Goal: Information Seeking & Learning: Learn about a topic

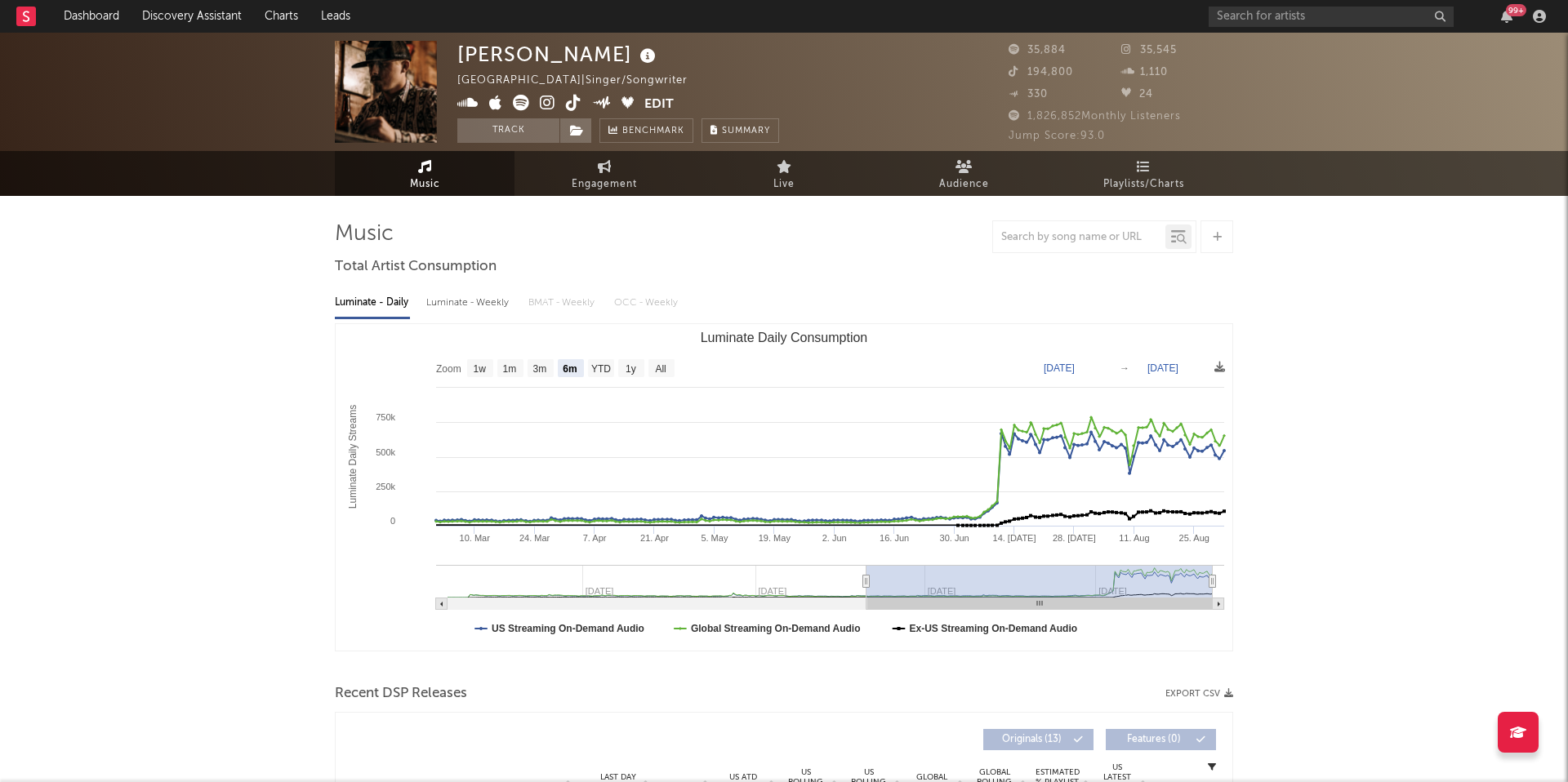
select select "6m"
select select "1w"
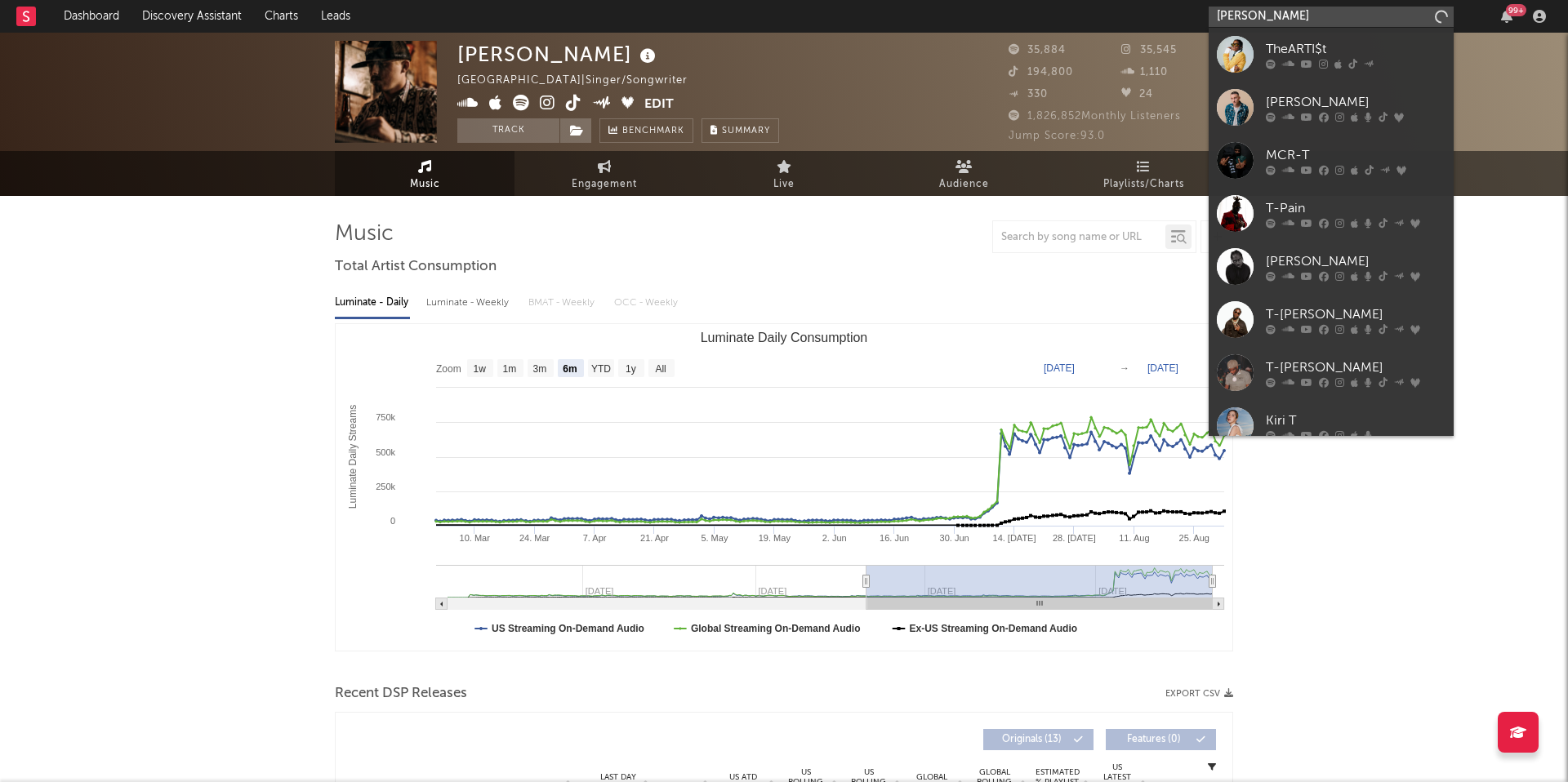
type input "josie edwards"
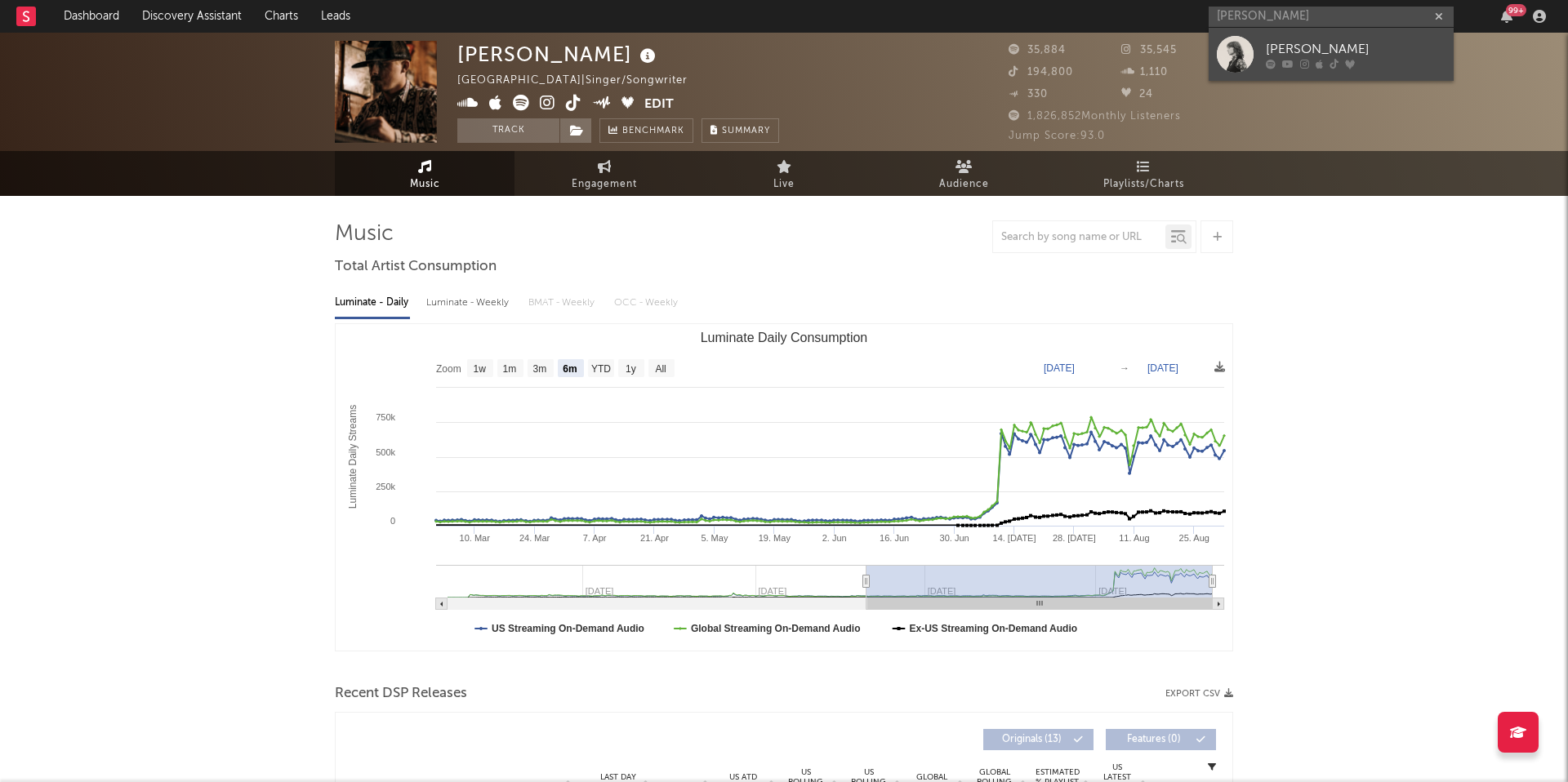
click at [1369, 40] on div "Josie Edwards" at bounding box center [1356, 49] width 180 height 20
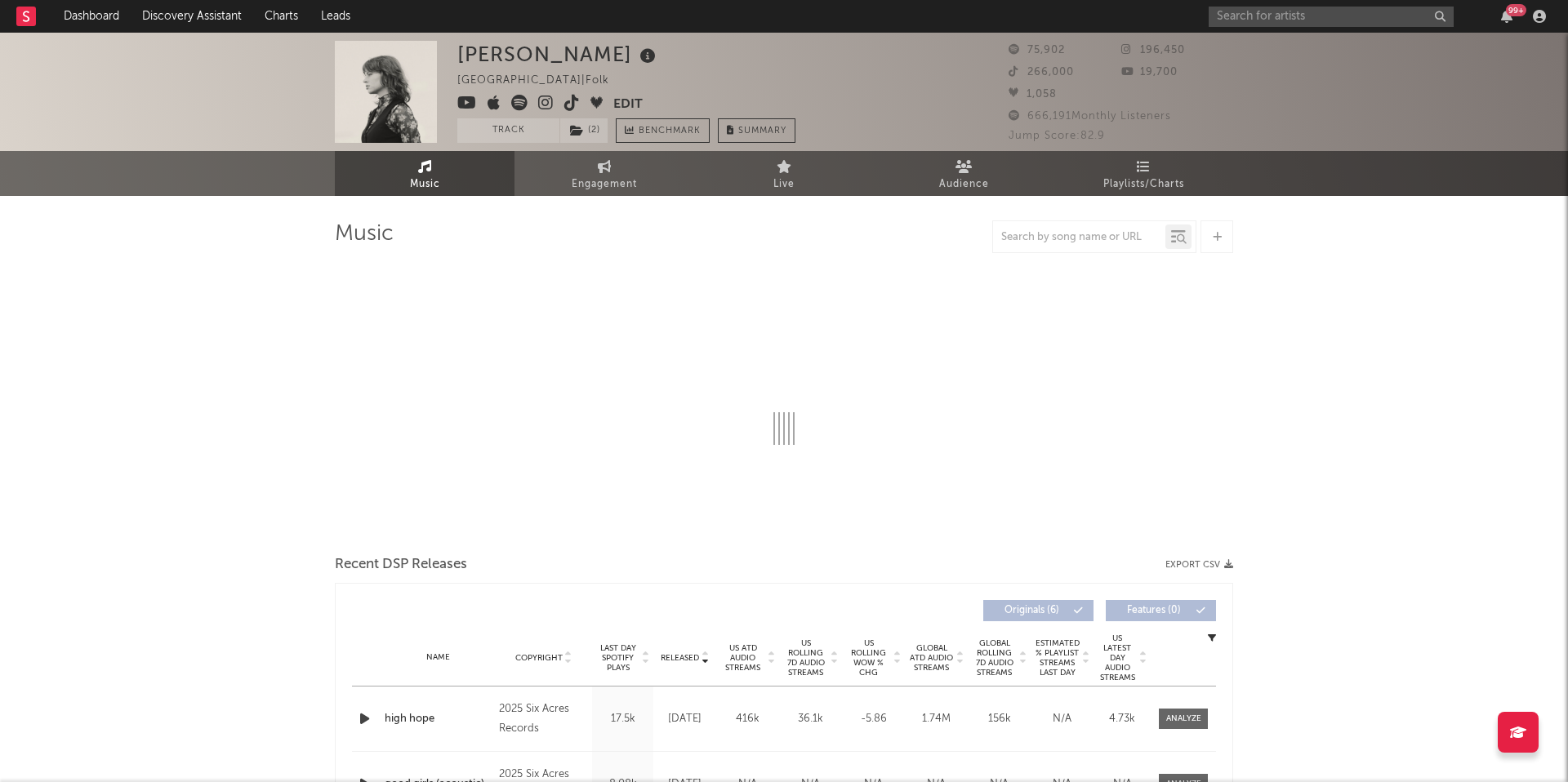
select select "1w"
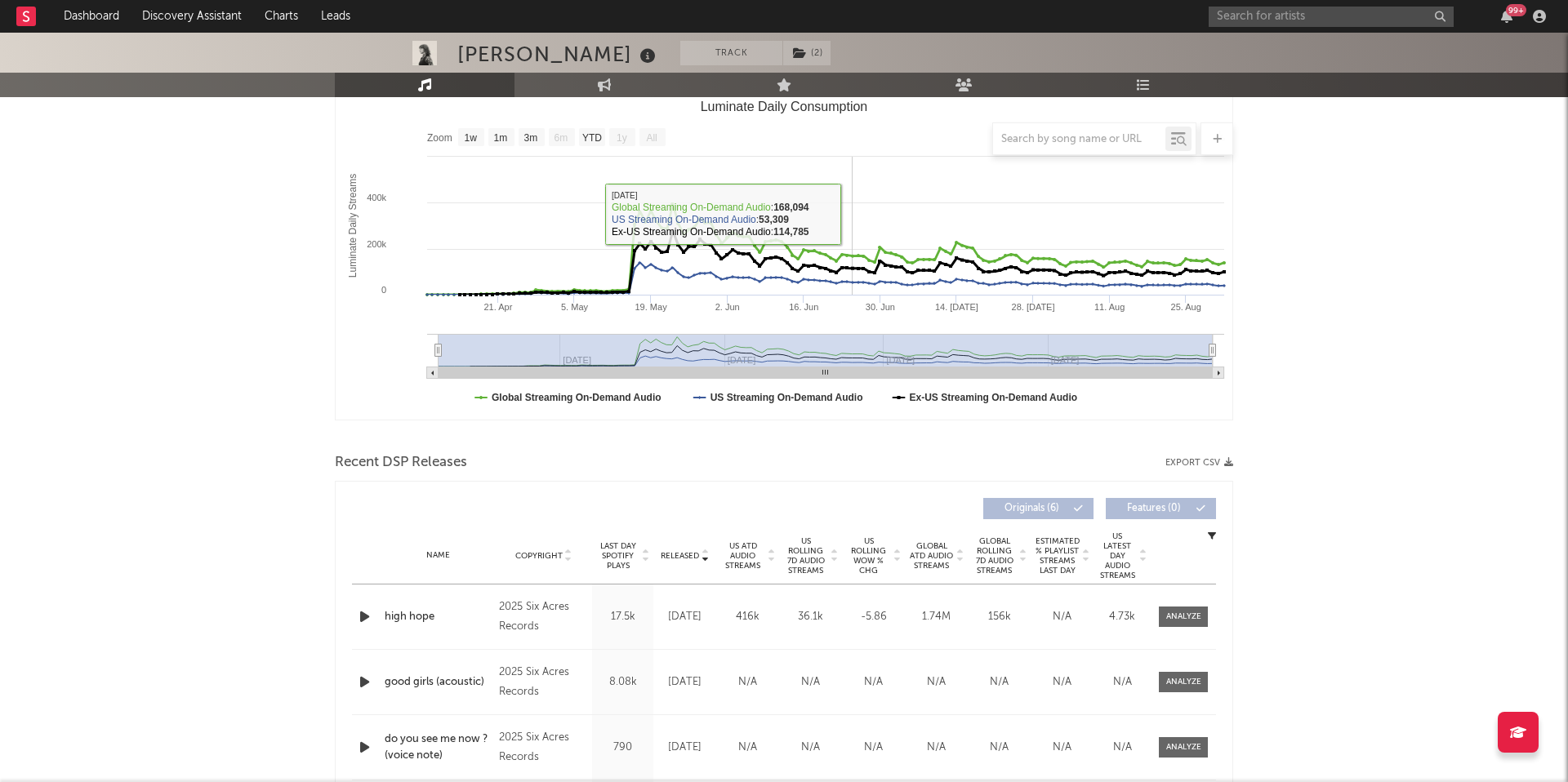
scroll to position [250, 0]
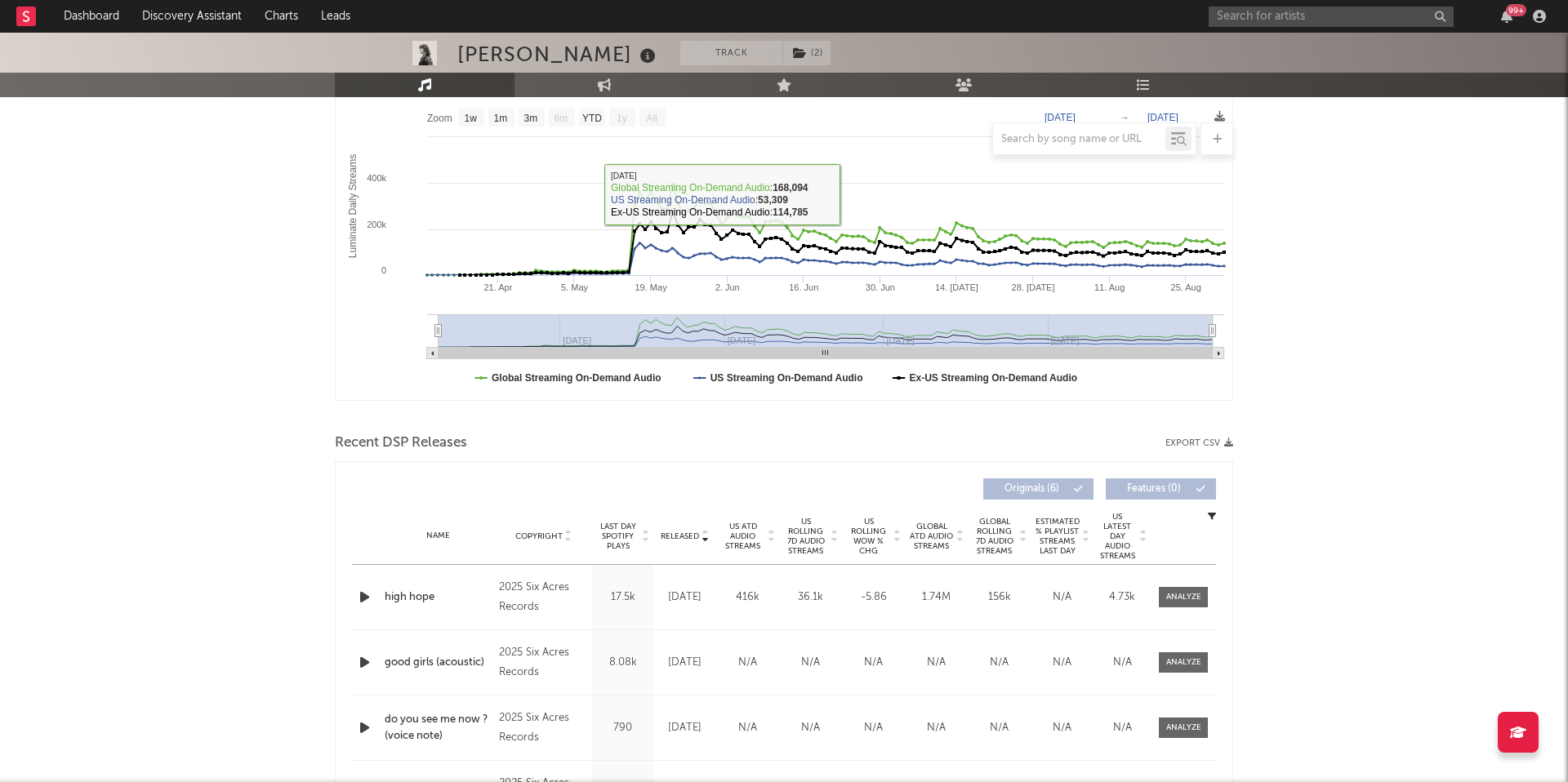
click at [759, 538] on span "US ATD Audio Streams" at bounding box center [742, 536] width 45 height 29
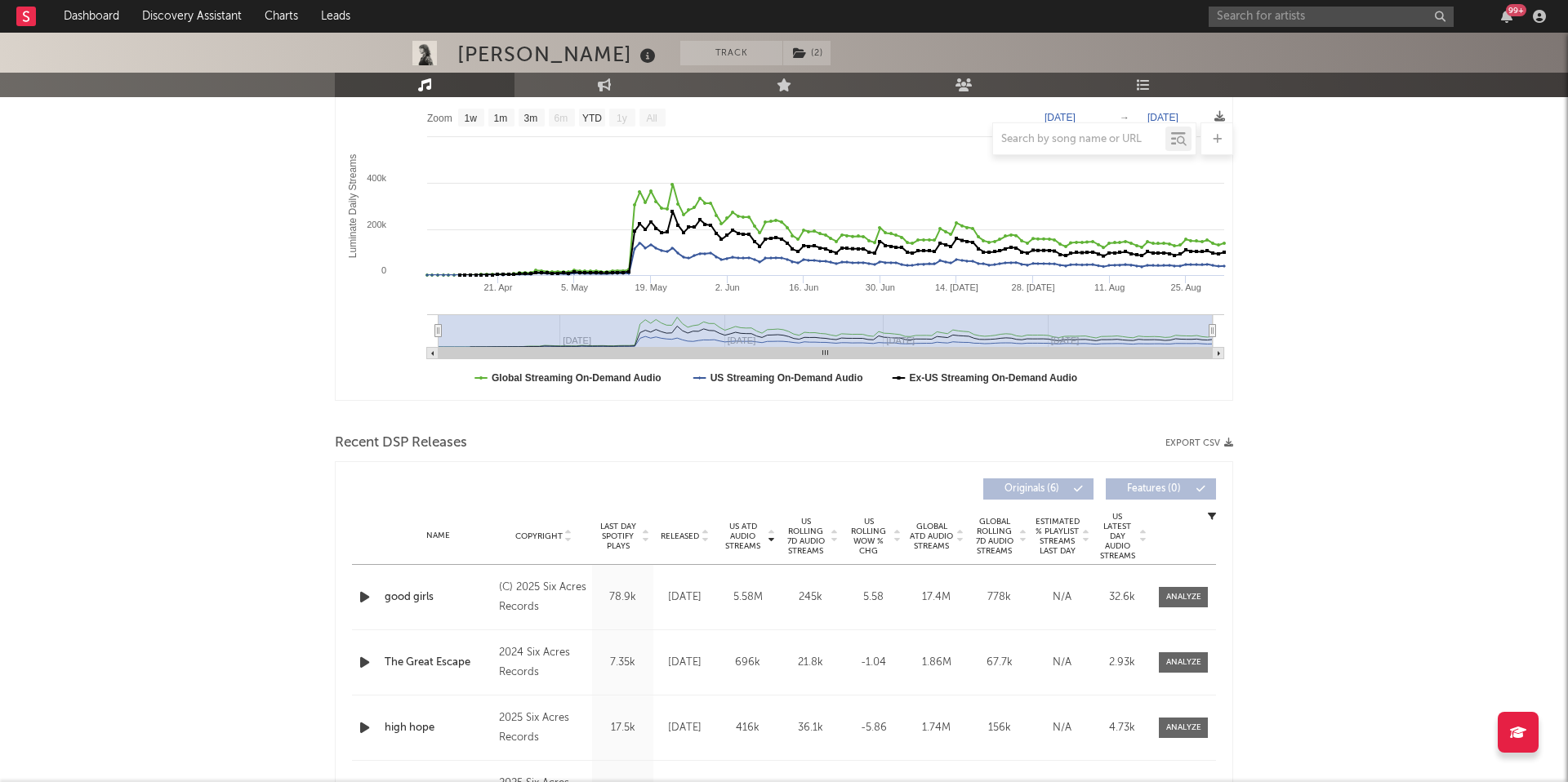
click at [795, 533] on span "US Rolling 7D Audio Streams" at bounding box center [806, 536] width 45 height 39
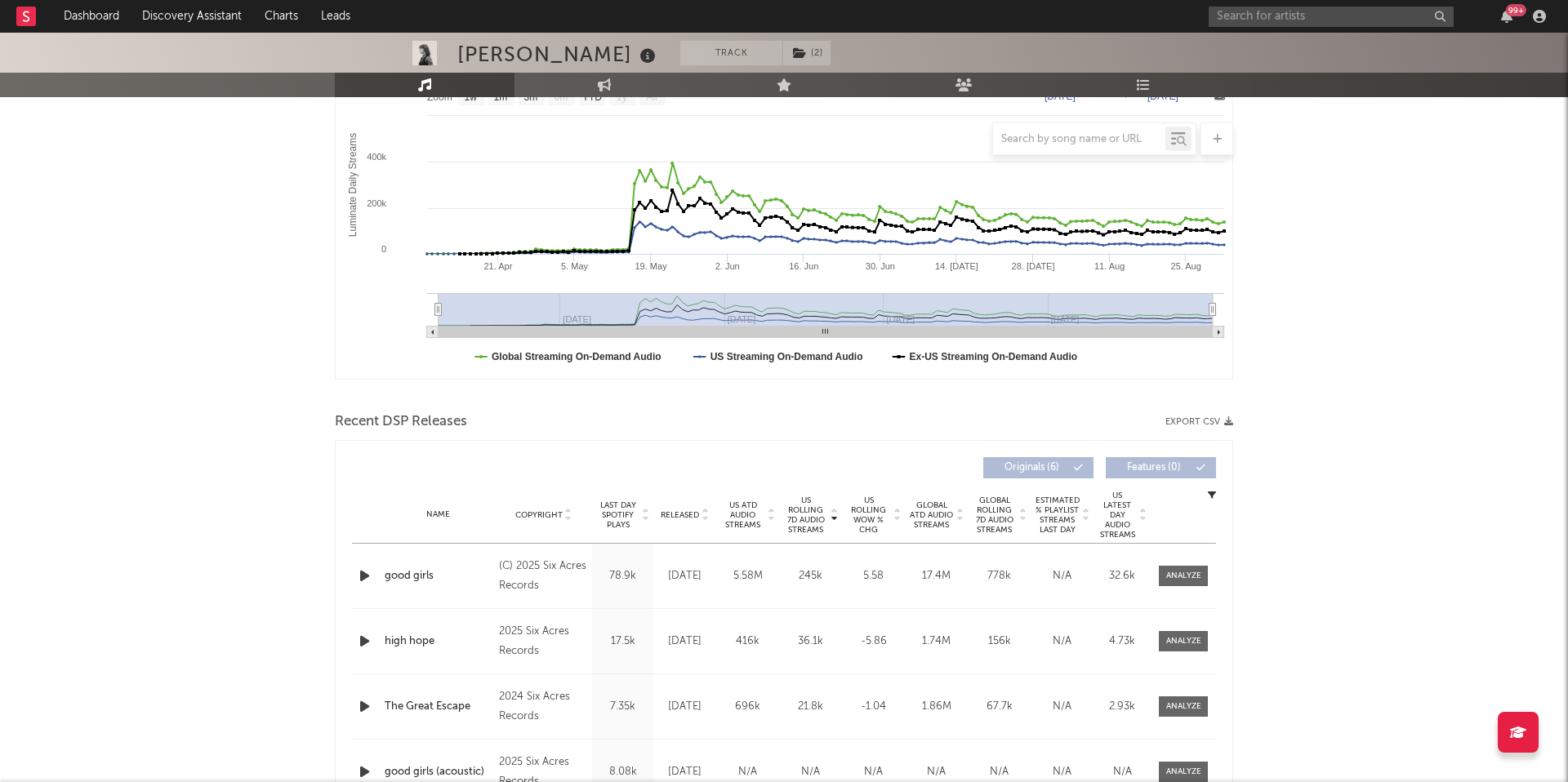
scroll to position [275, 0]
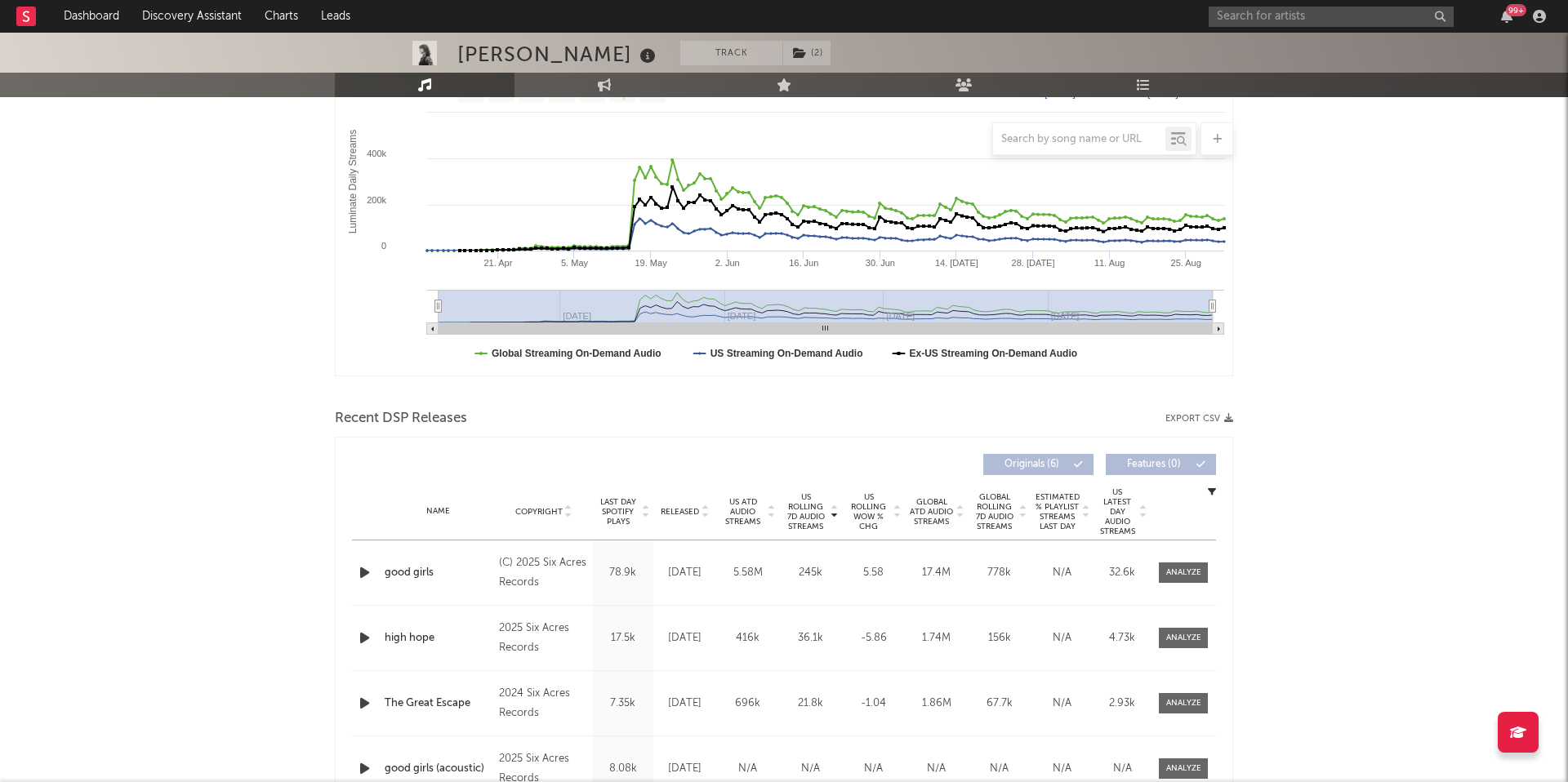
click at [678, 514] on span "Released" at bounding box center [680, 512] width 38 height 10
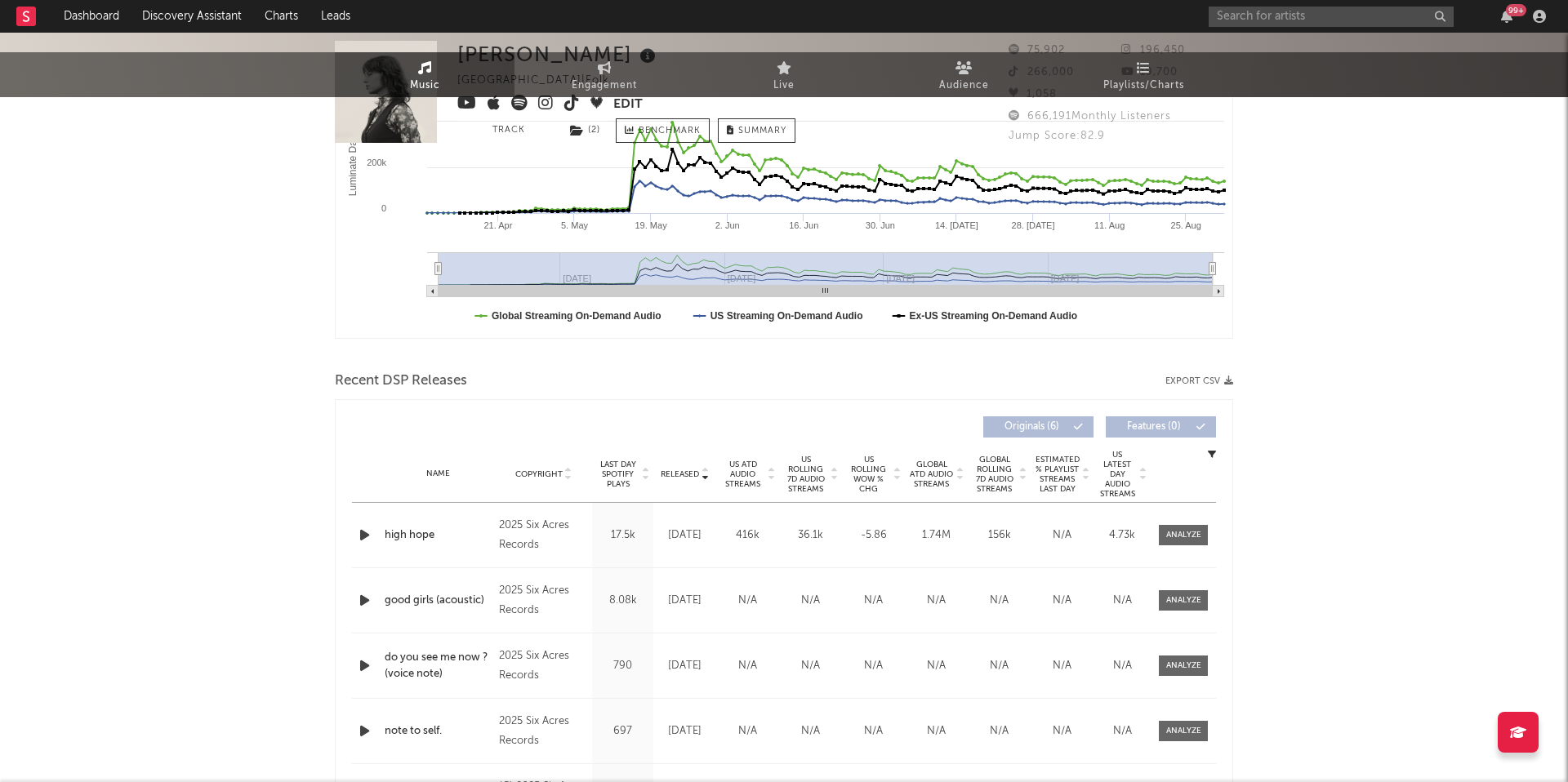
scroll to position [0, 0]
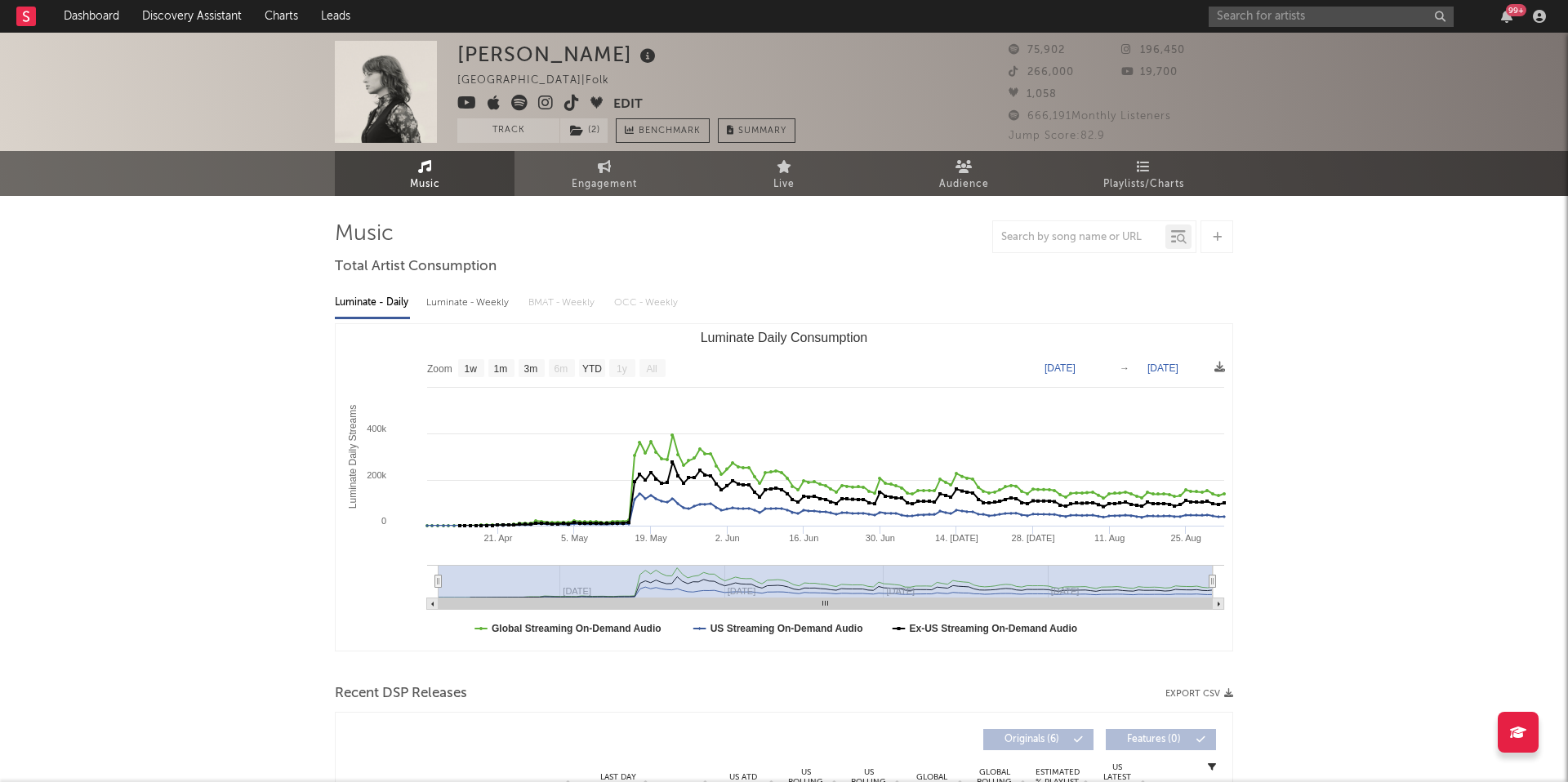
click at [1218, 26] on div "99 +" at bounding box center [1380, 16] width 343 height 32
click at [1222, 22] on input "text" at bounding box center [1331, 17] width 245 height 21
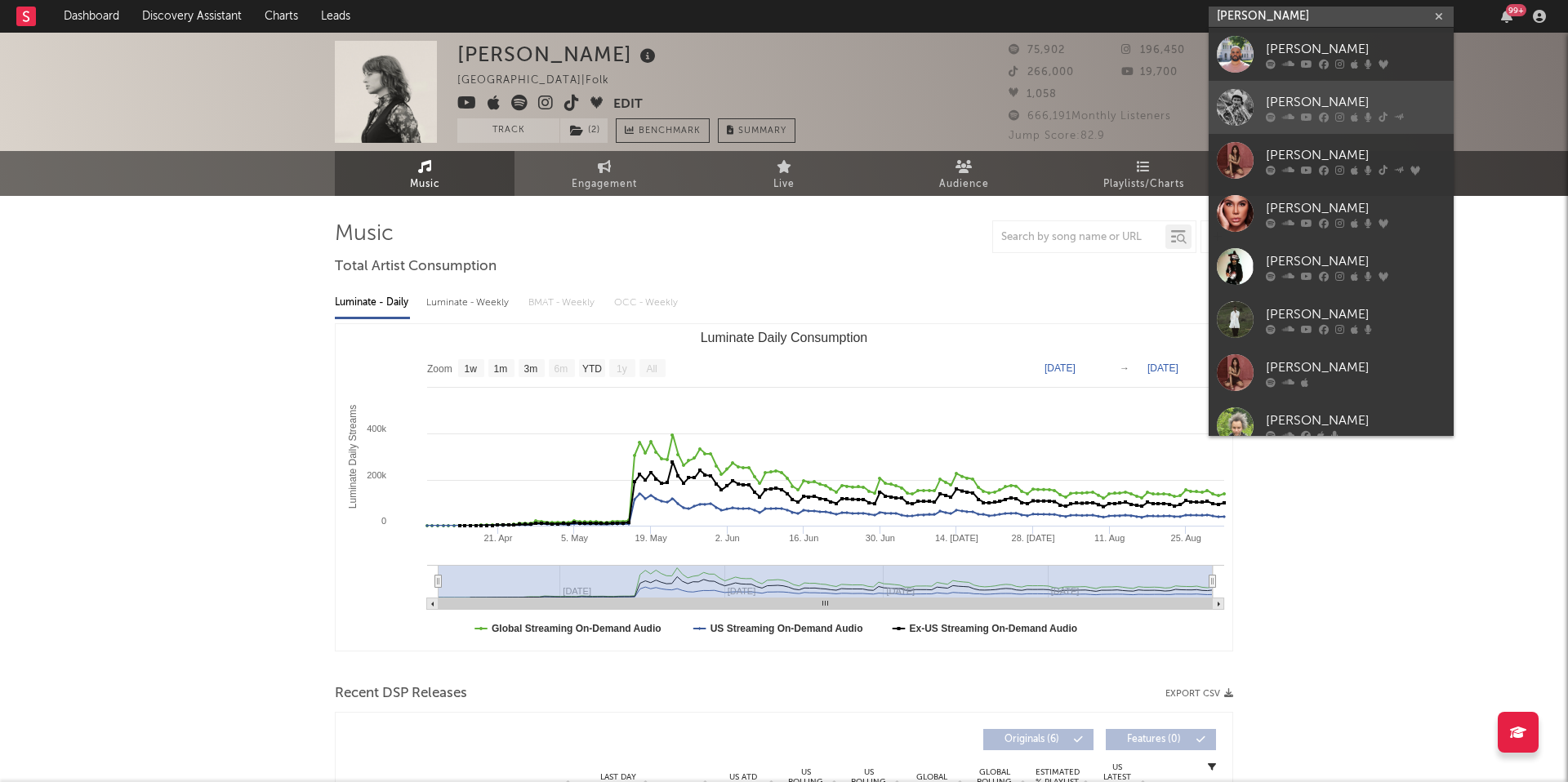
type input "[PERSON_NAME]"
click at [1348, 111] on div at bounding box center [1356, 116] width 180 height 10
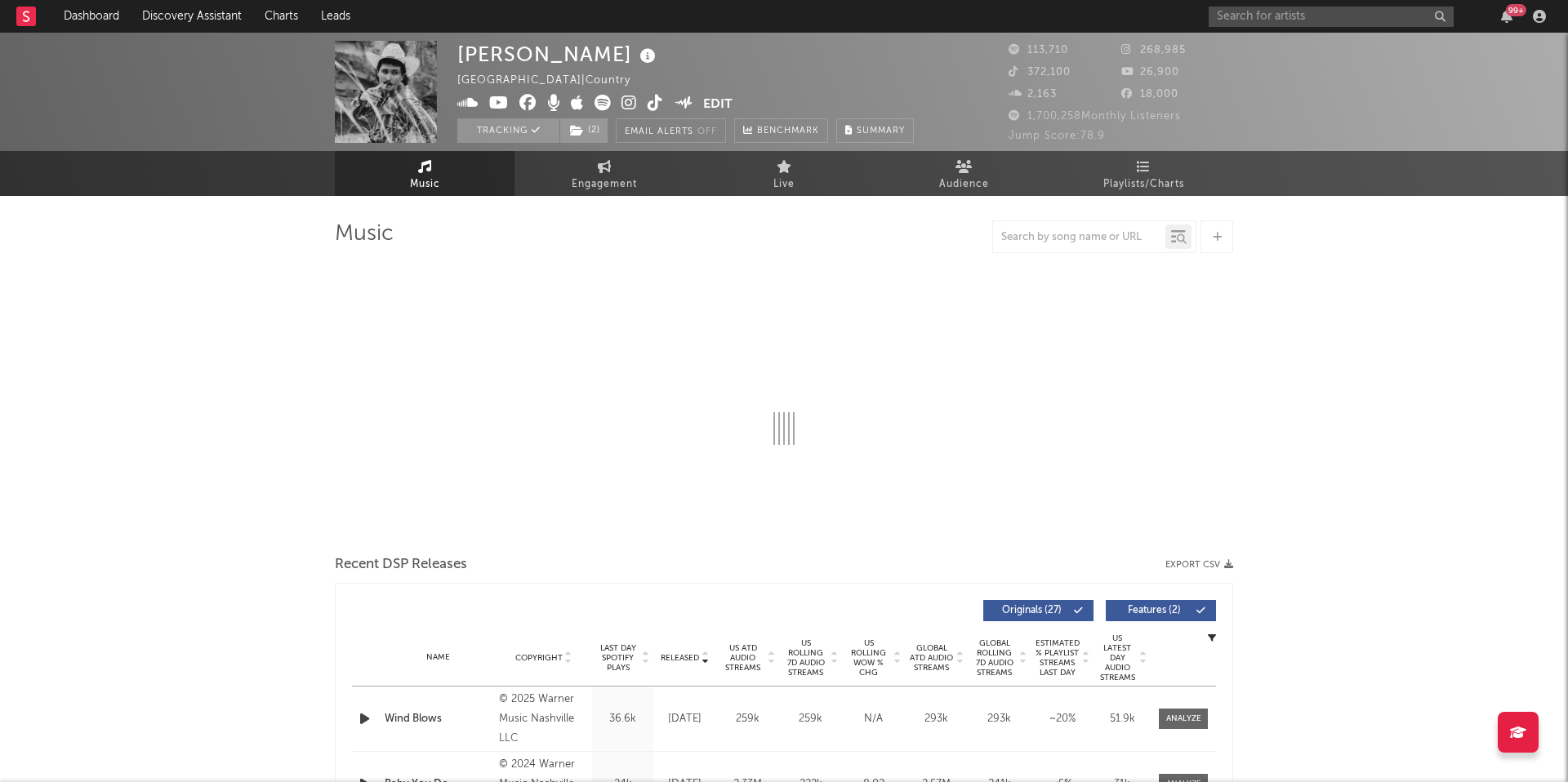
select select "6m"
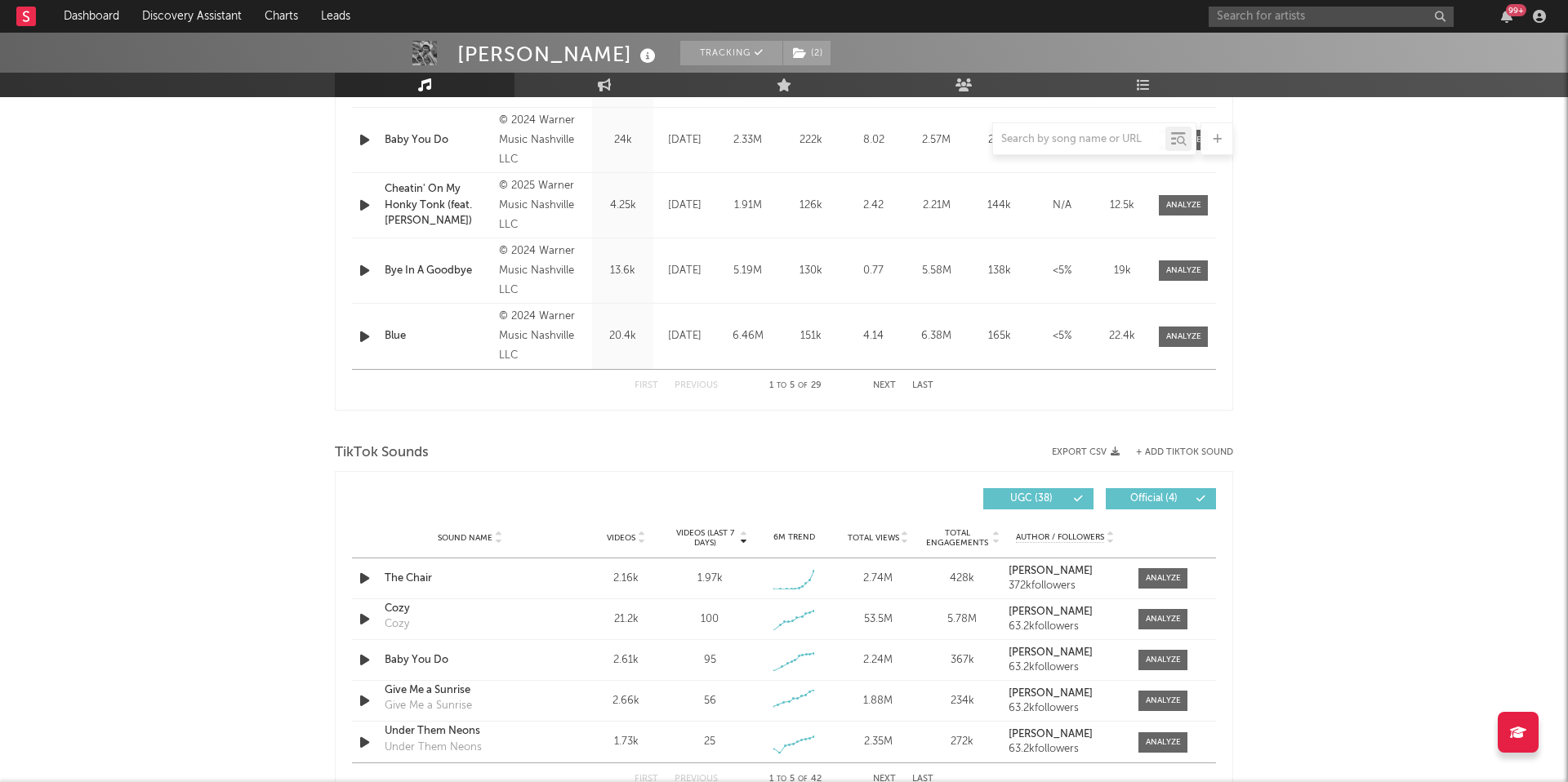
scroll to position [873, 0]
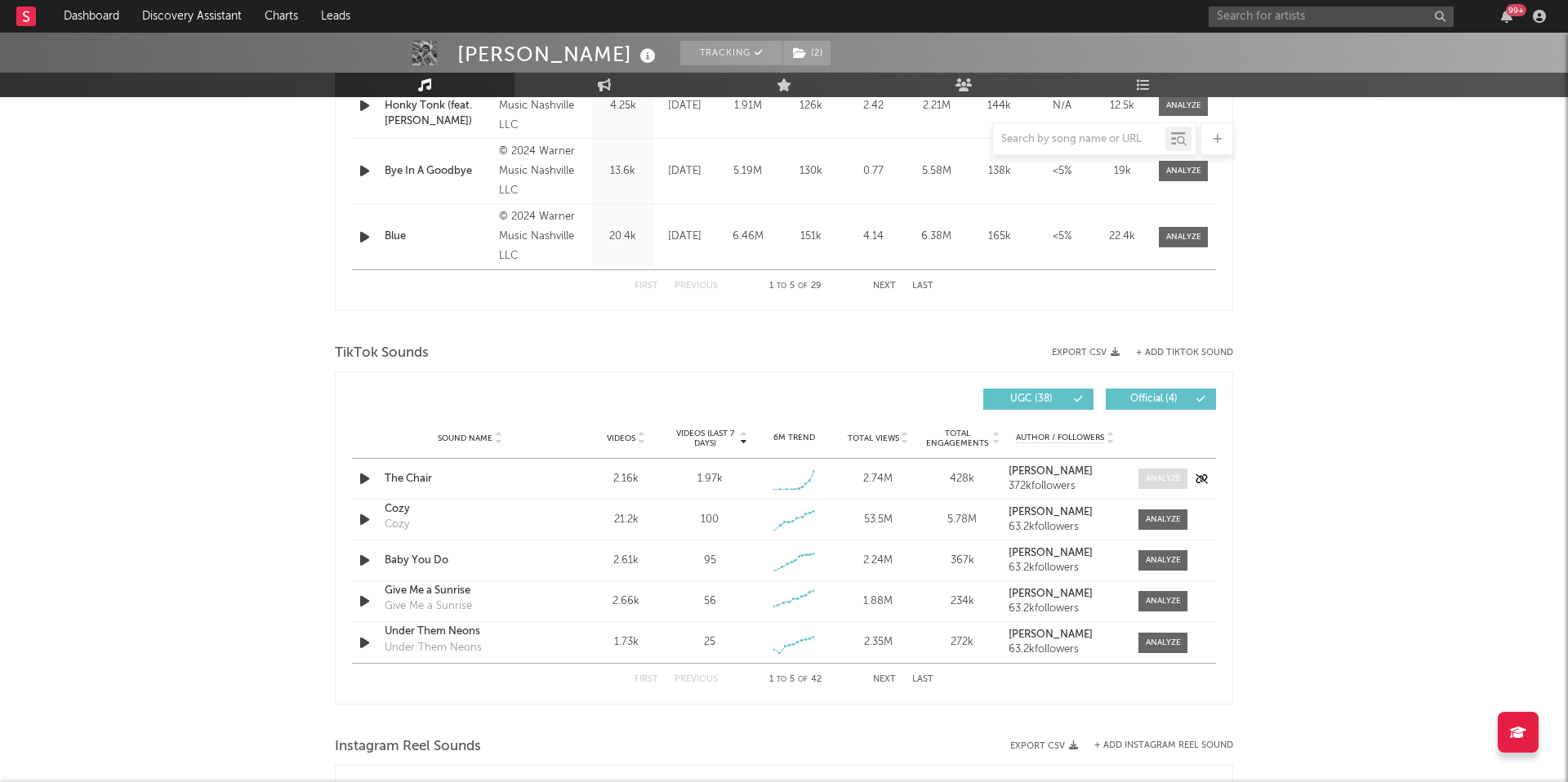
click at [1174, 477] on div at bounding box center [1164, 478] width 35 height 12
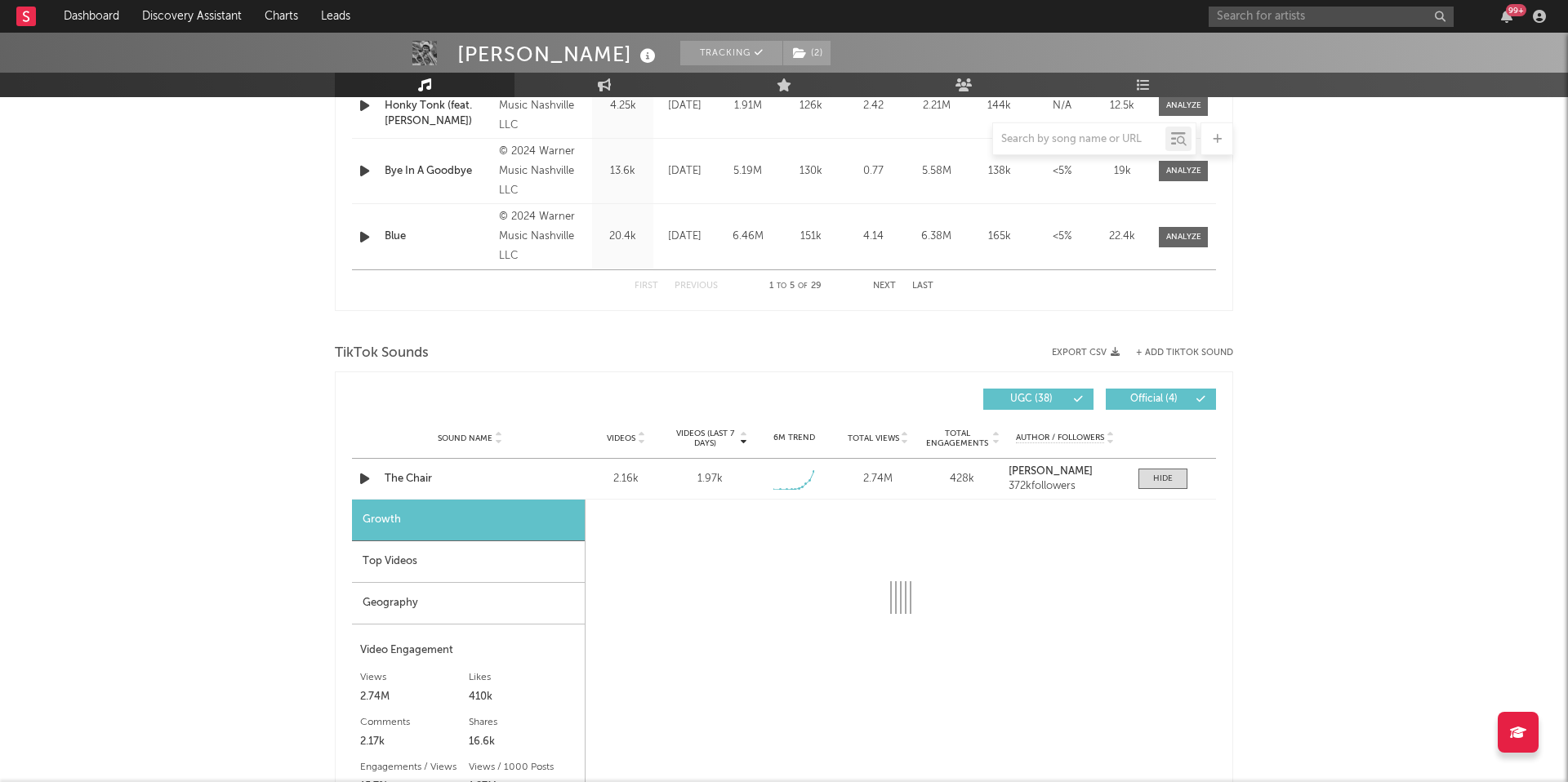
select select "1w"
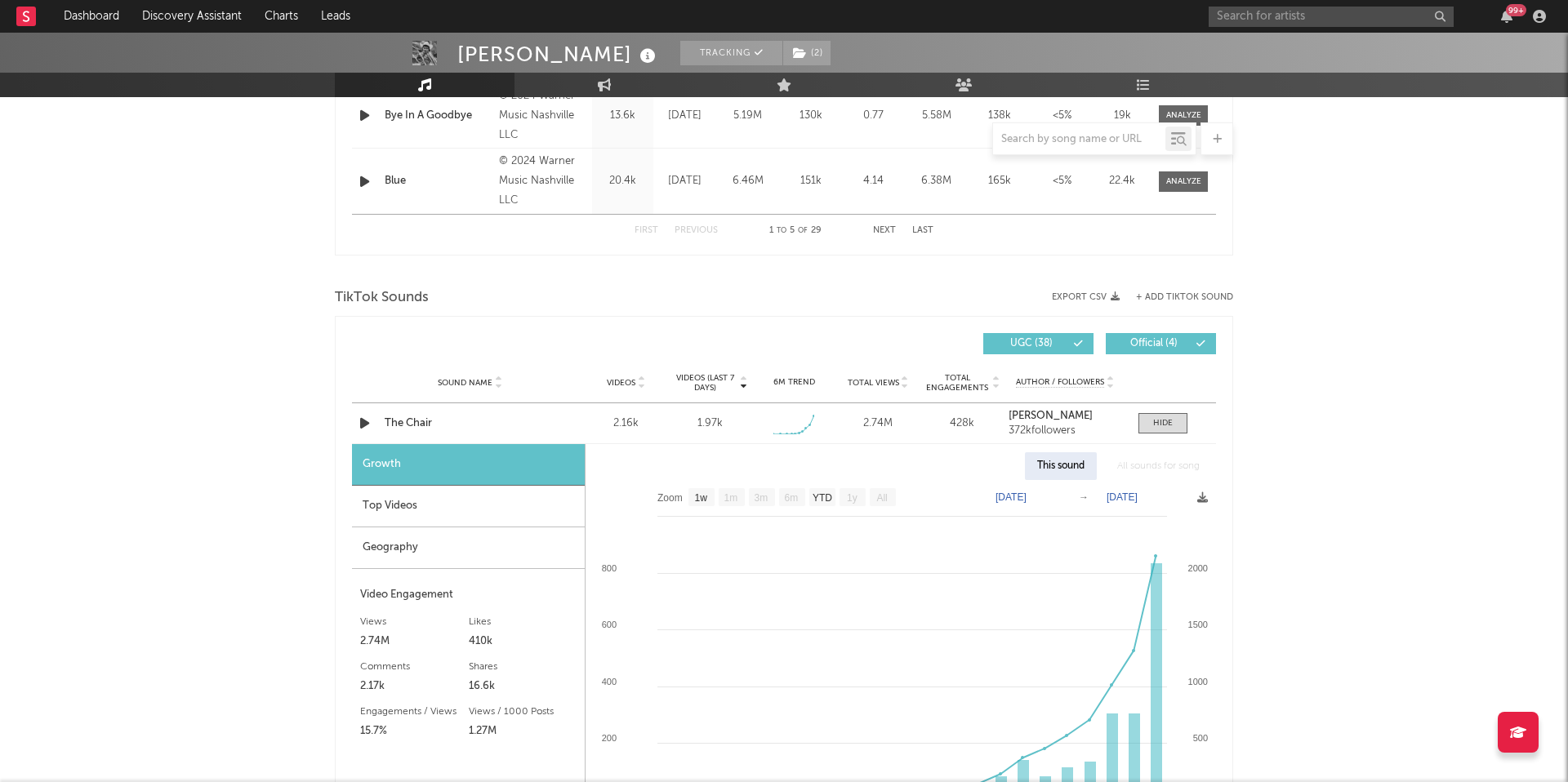
scroll to position [938, 0]
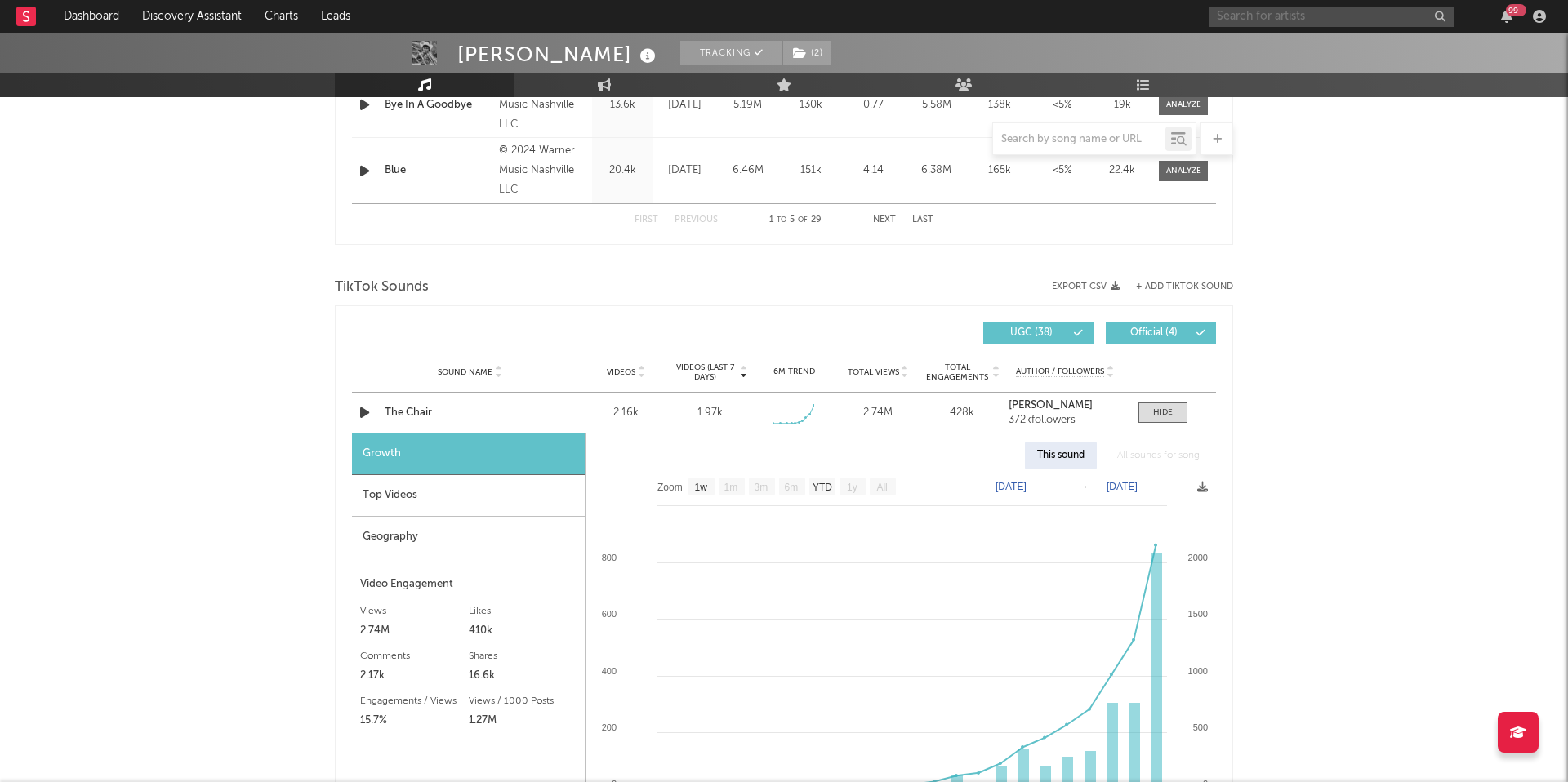
click at [1273, 16] on input "text" at bounding box center [1331, 17] width 245 height 21
type input "isaac sco"
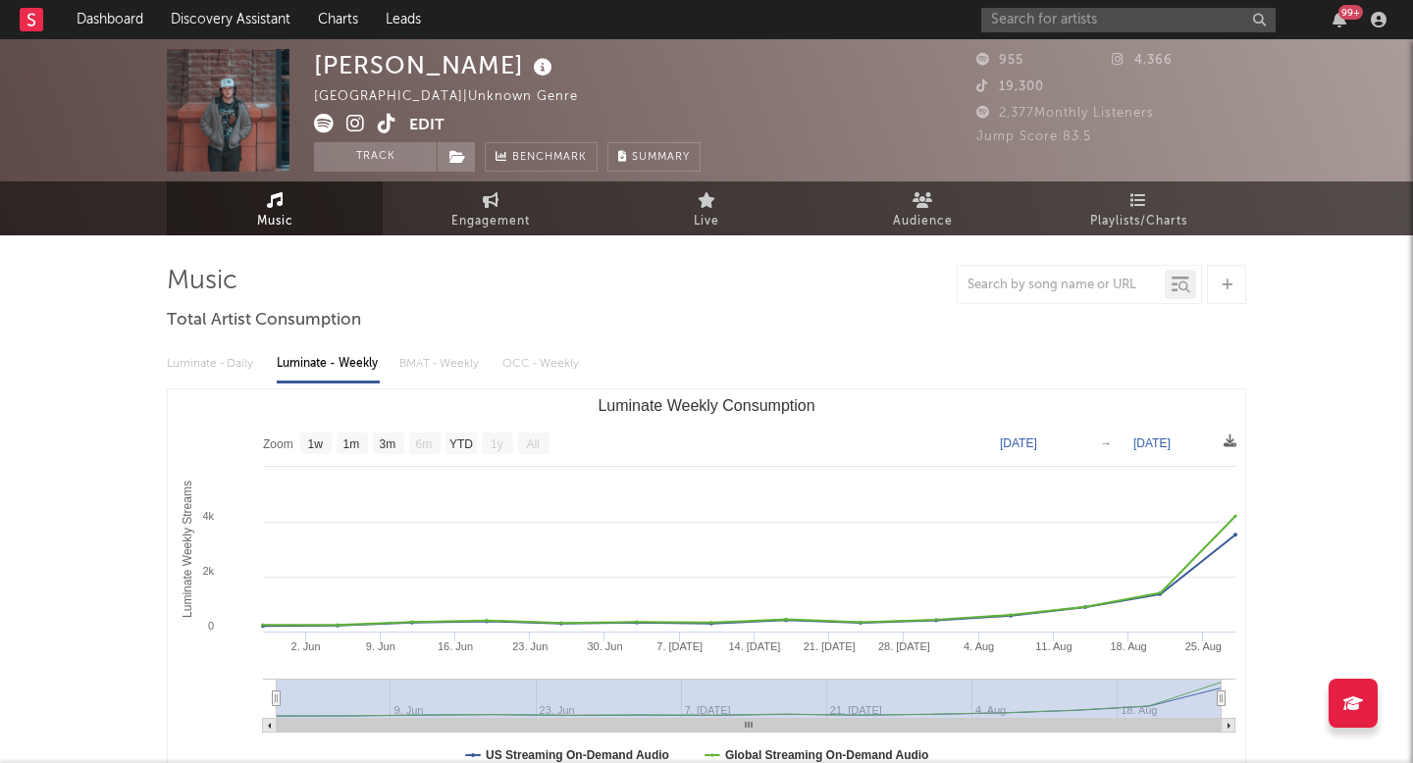
select select "1w"
click at [1103, 19] on input "text" at bounding box center [1128, 20] width 294 height 25
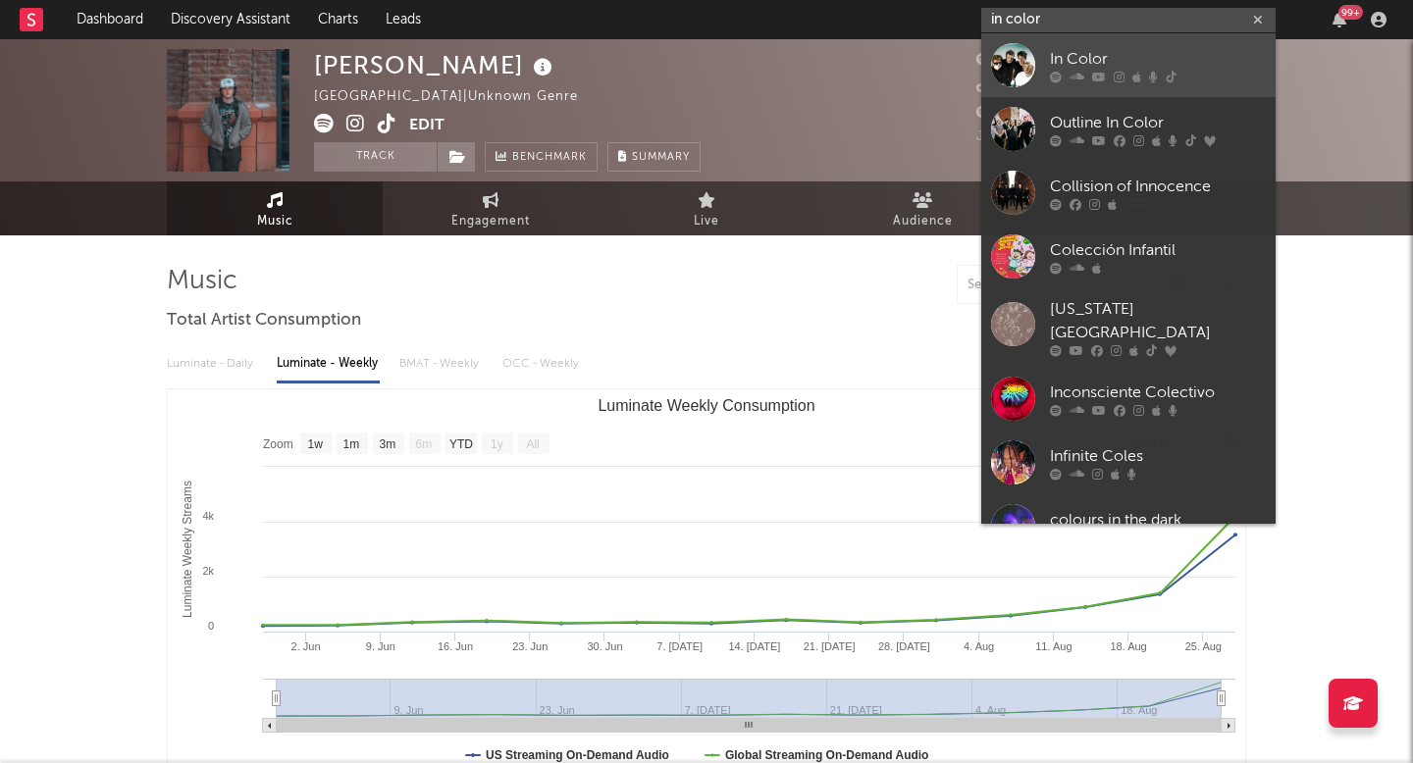
type input "in color"
click at [1133, 69] on link "In Color" at bounding box center [1128, 65] width 294 height 64
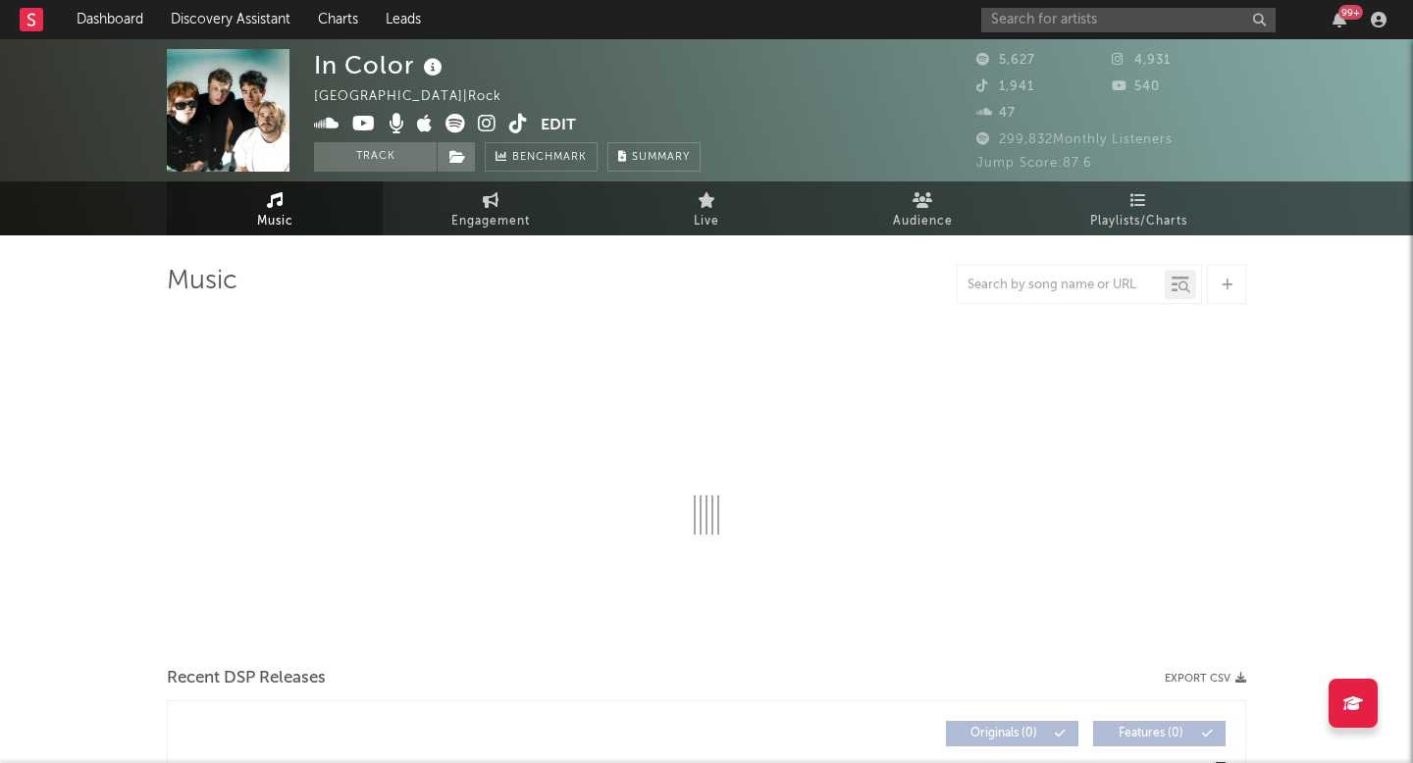
select select "6m"
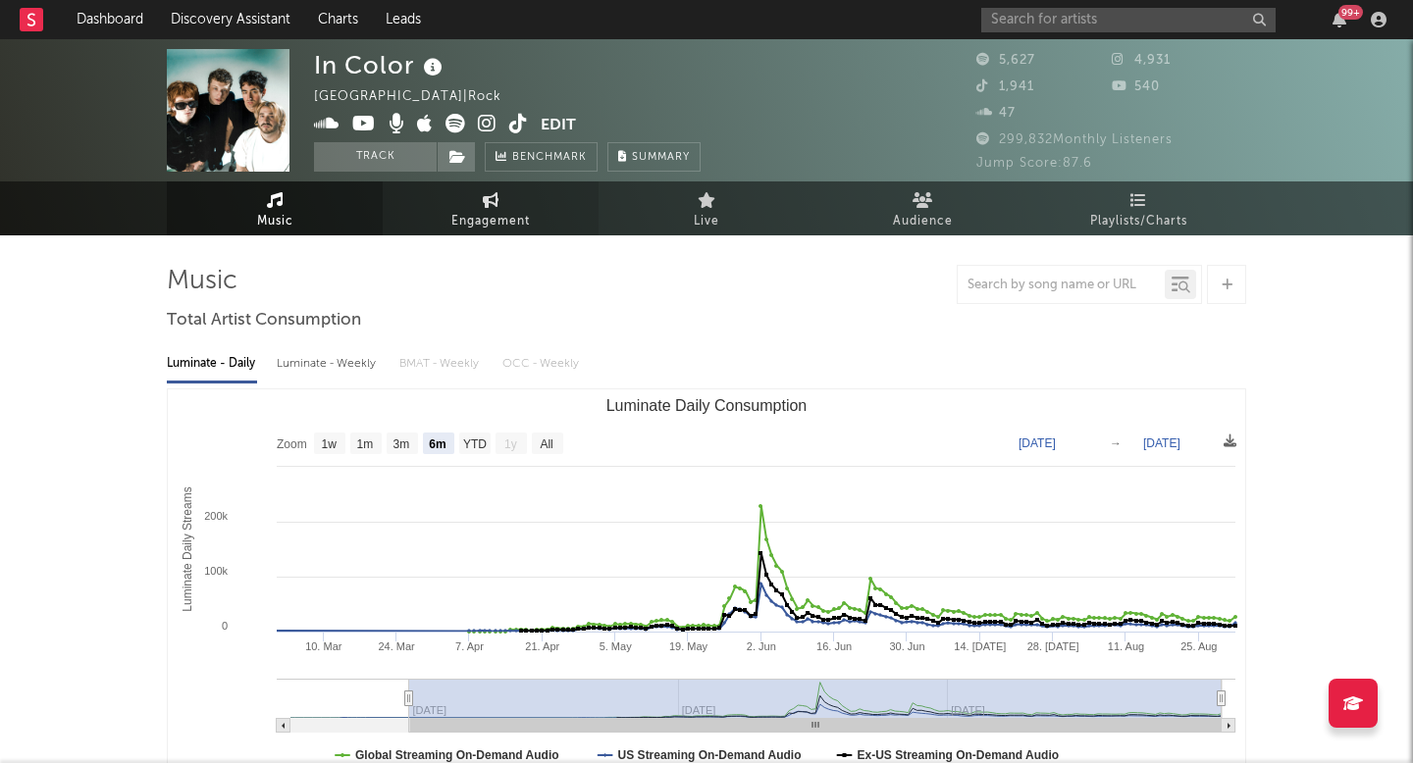
click at [462, 220] on span "Engagement" at bounding box center [490, 222] width 78 height 24
select select "1w"
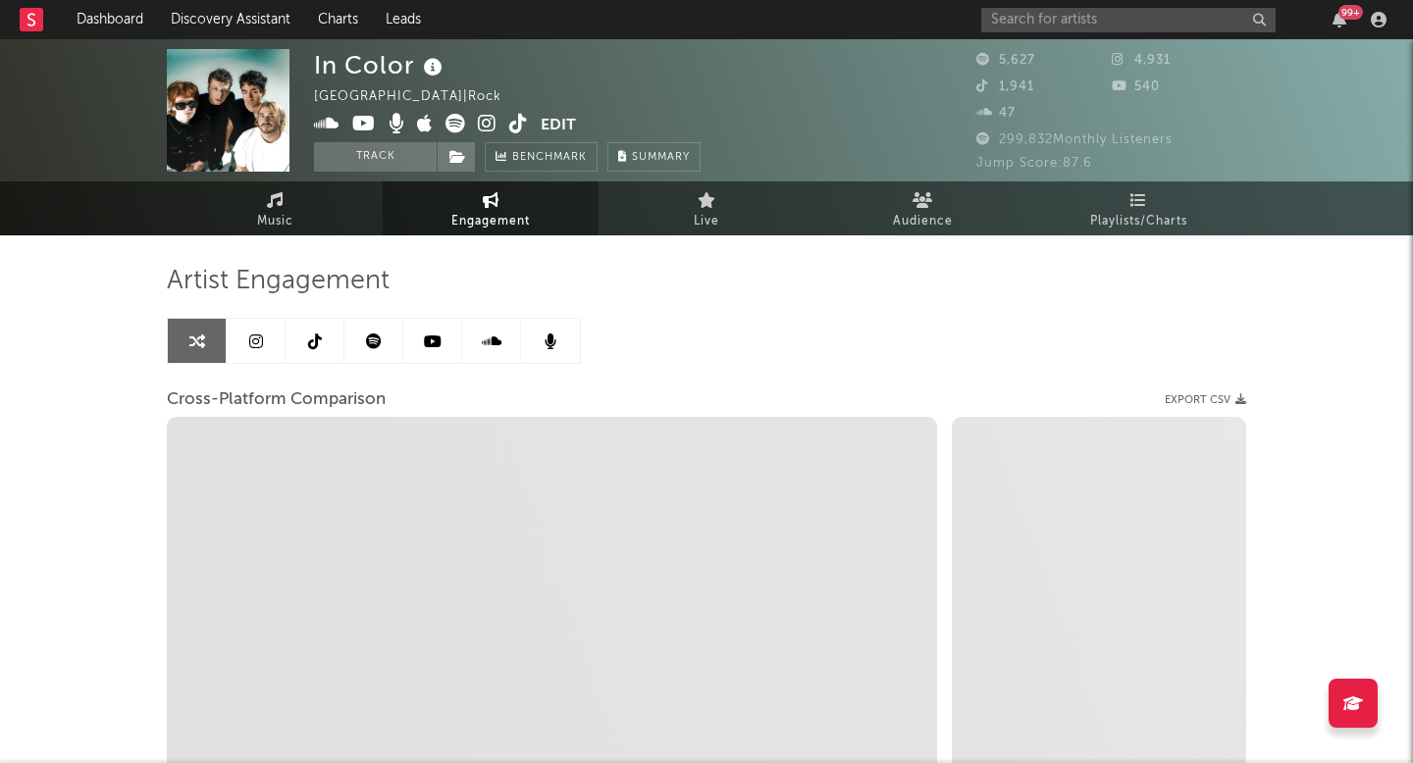
select select "1m"
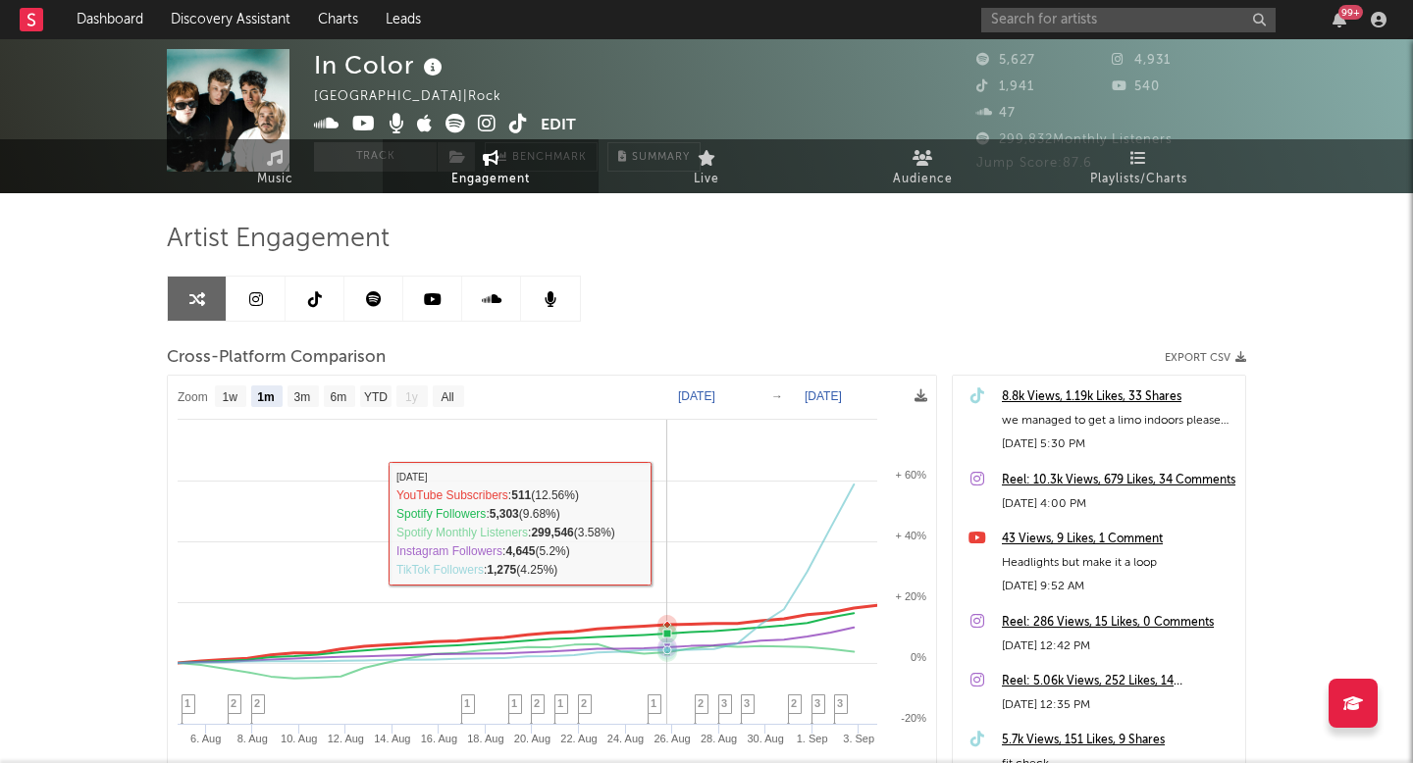
scroll to position [76, 0]
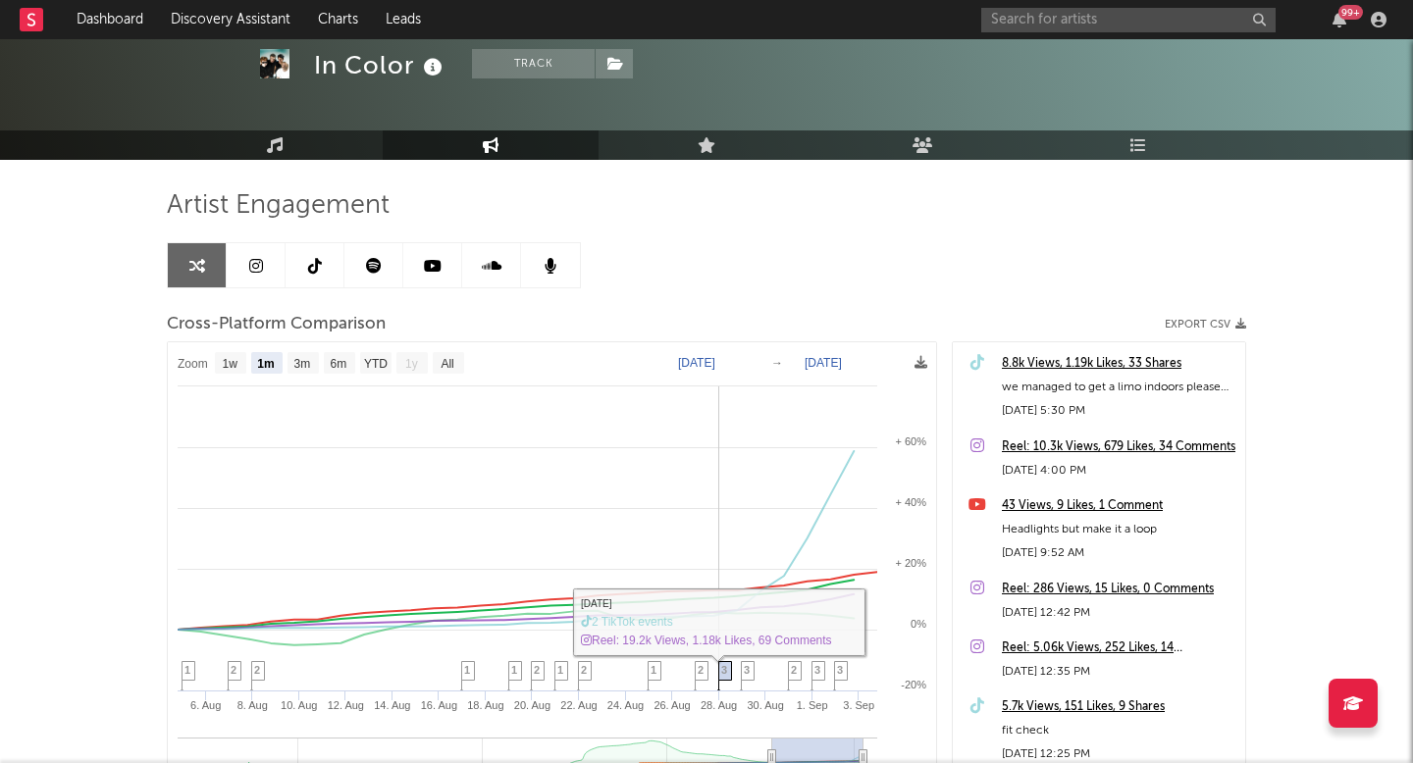
click at [728, 671] on icon at bounding box center [725, 677] width 14 height 30
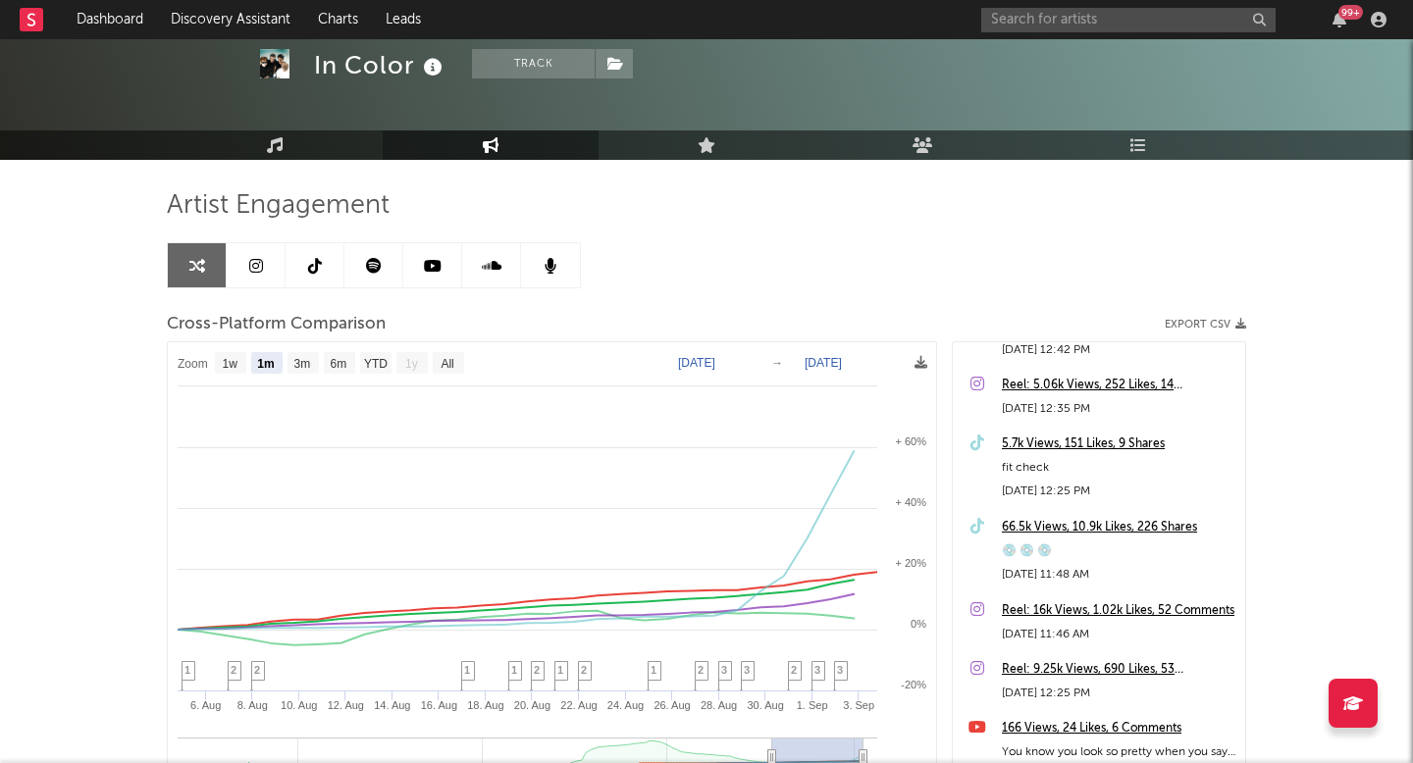
scroll to position [253, 0]
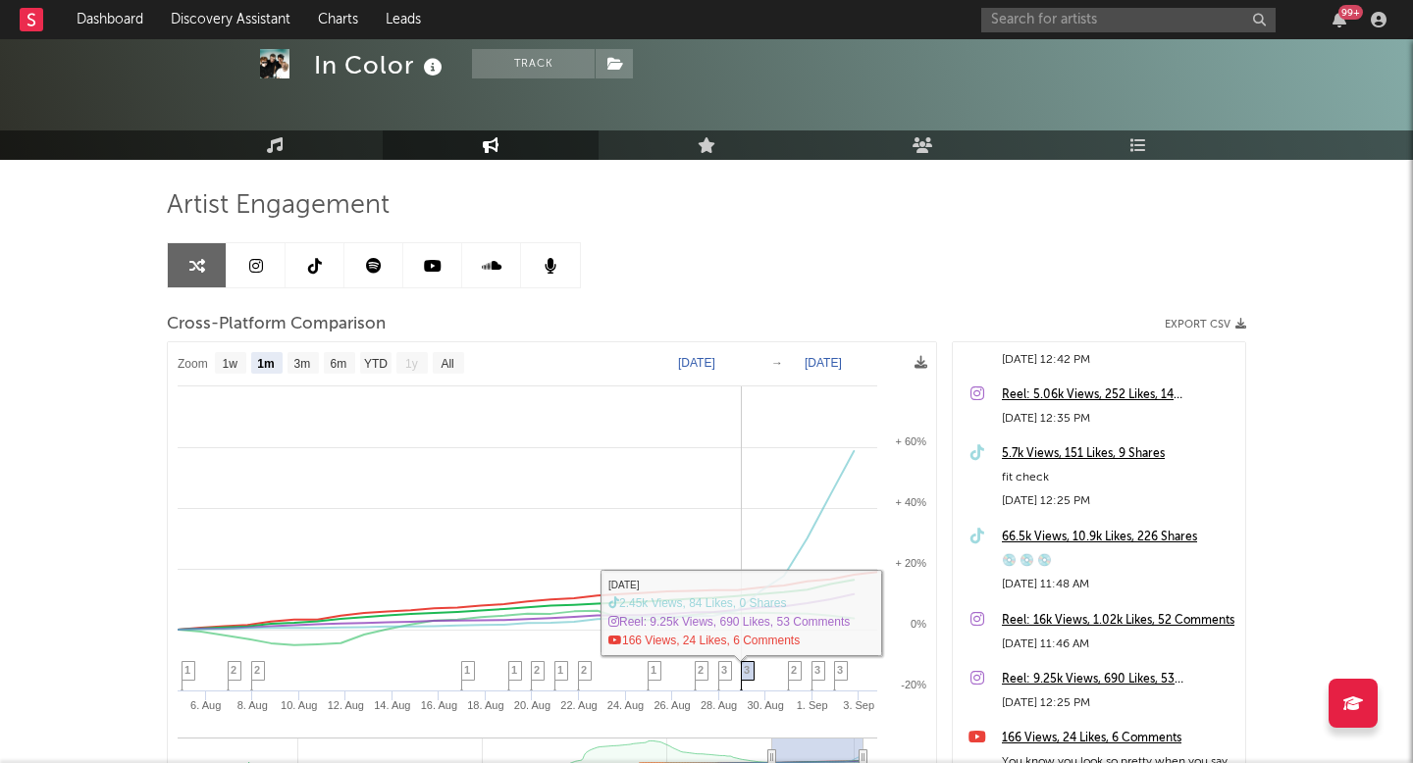
click at [749, 672] on span "3" at bounding box center [747, 670] width 6 height 12
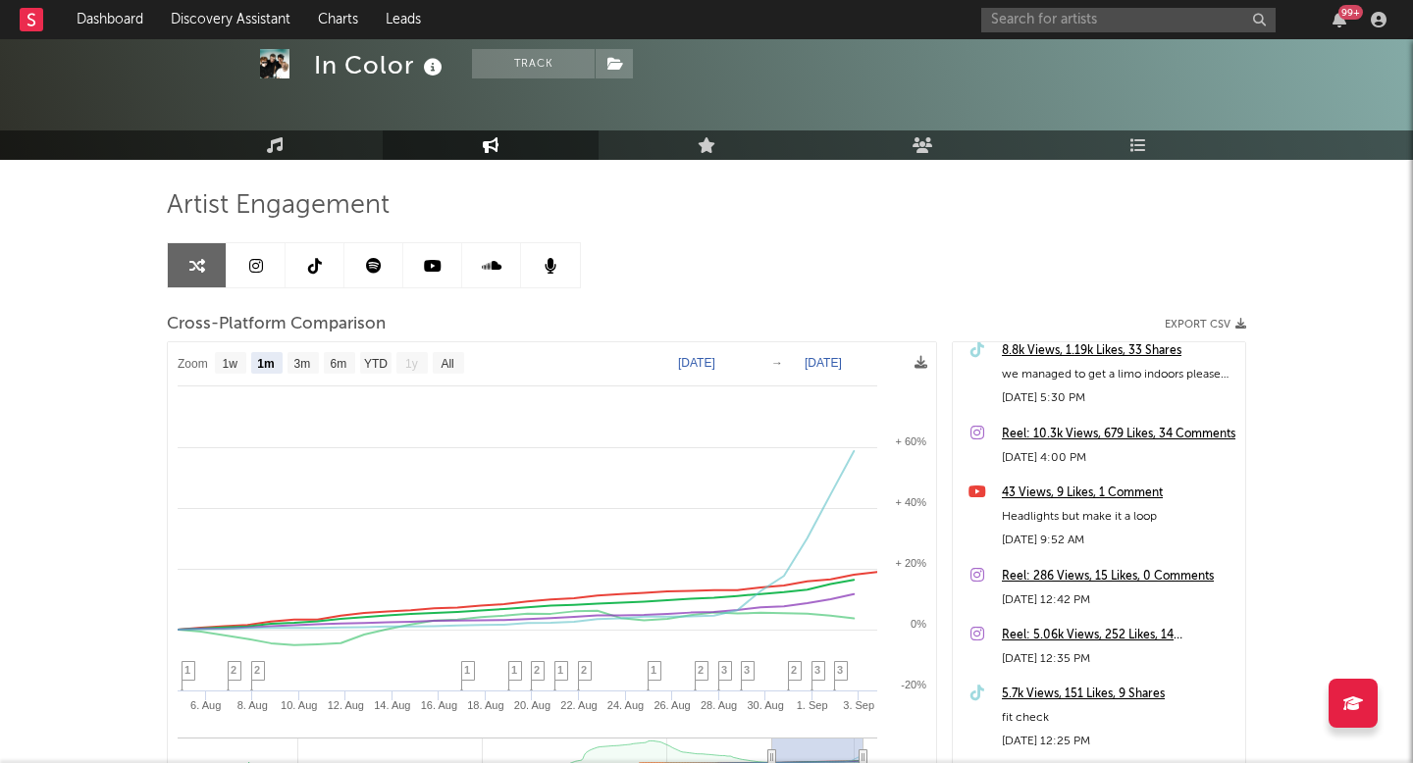
scroll to position [0, 0]
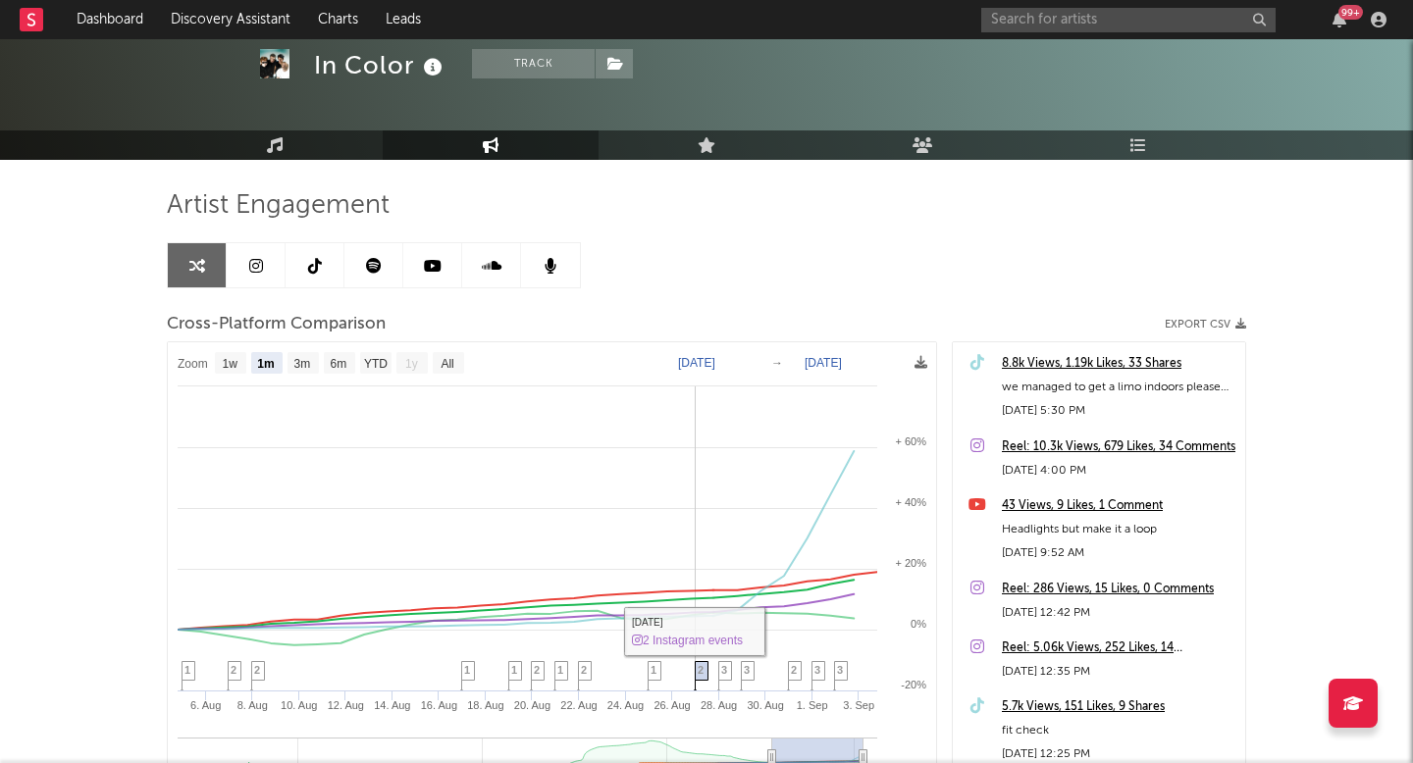
click at [704, 675] on span "2" at bounding box center [701, 670] width 6 height 12
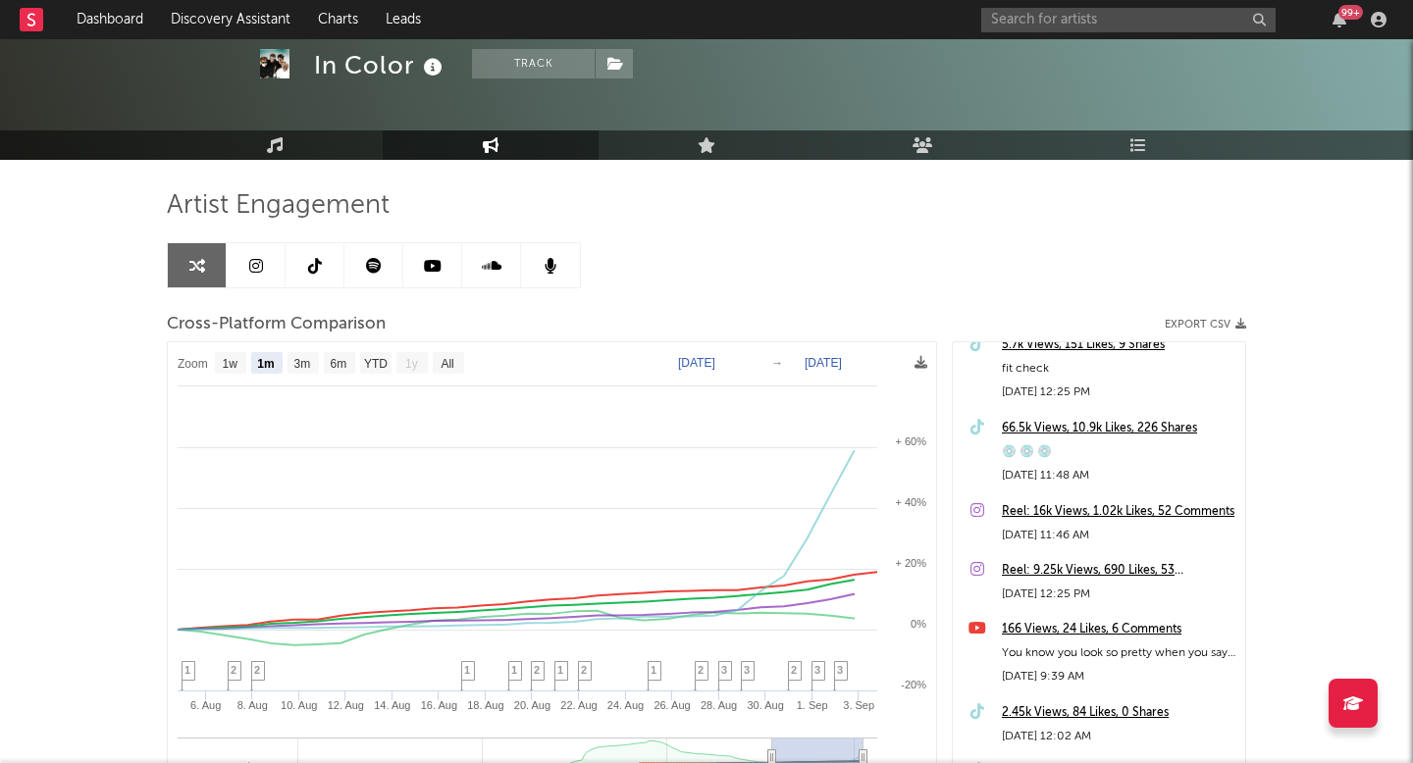
scroll to position [352, 0]
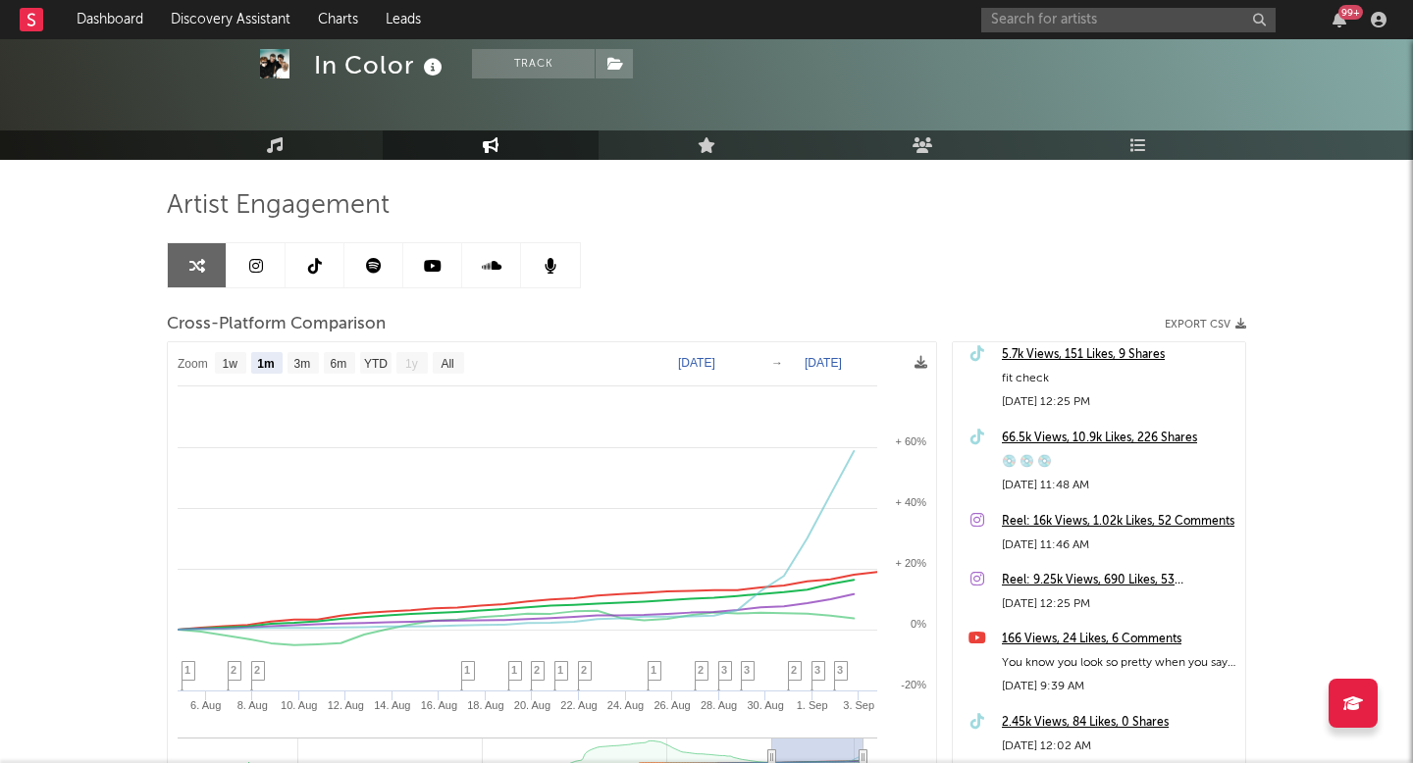
click at [1054, 439] on div "66.5k Views, 10.9k Likes, 226 Shares" at bounding box center [1119, 439] width 234 height 24
click at [1046, 17] on input "text" at bounding box center [1128, 20] width 294 height 25
click at [1126, 19] on input "br" at bounding box center [1128, 20] width 294 height 25
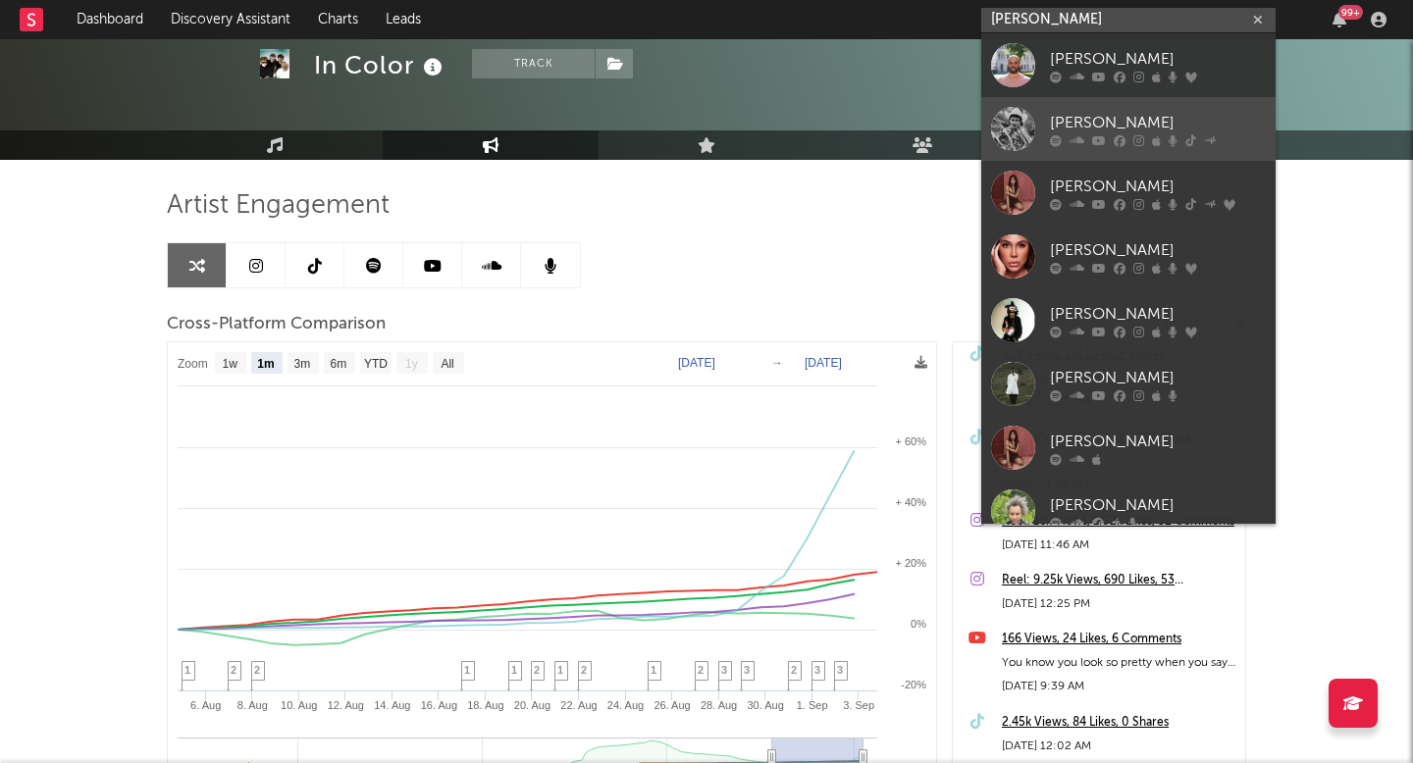
type input "[PERSON_NAME]"
click at [1121, 126] on div "[PERSON_NAME]" at bounding box center [1158, 123] width 216 height 24
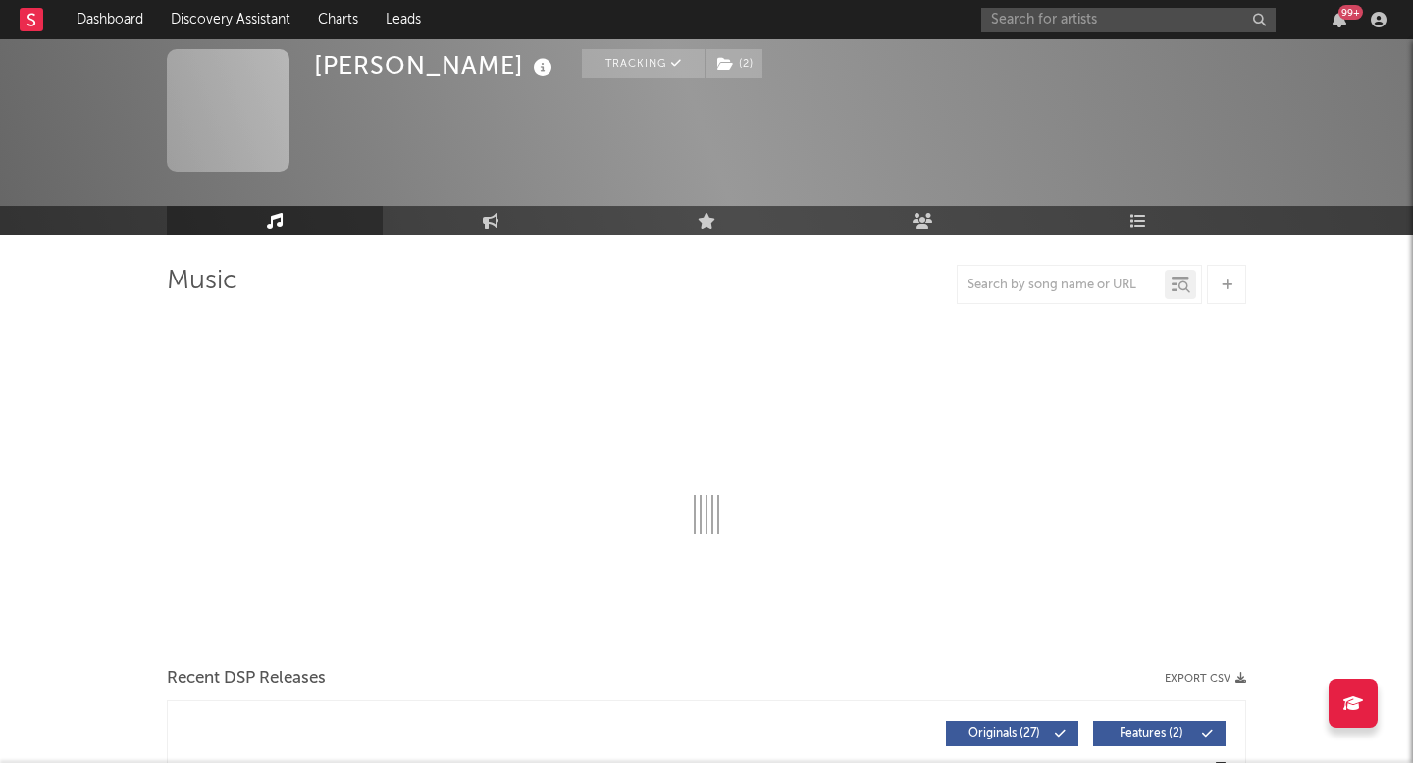
select select "6m"
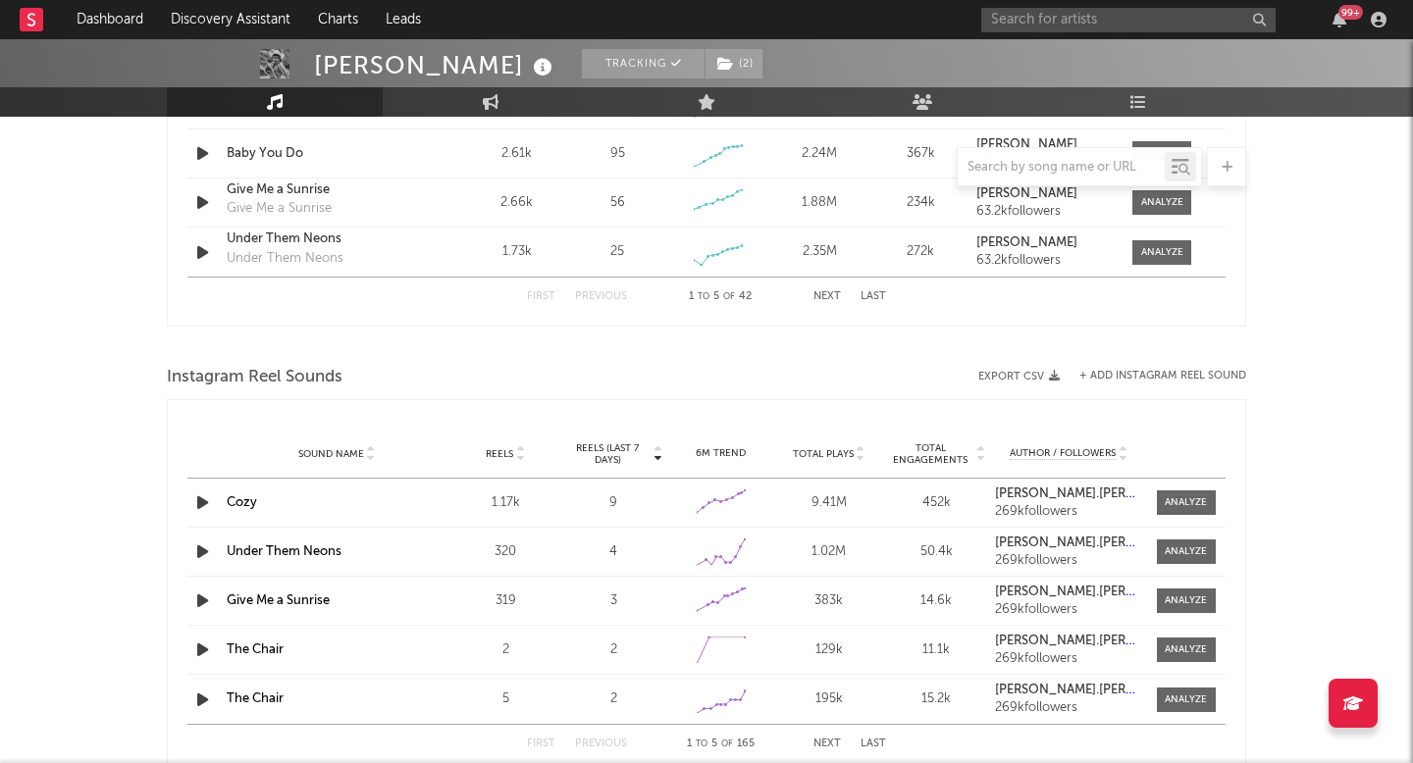
scroll to position [1363, 0]
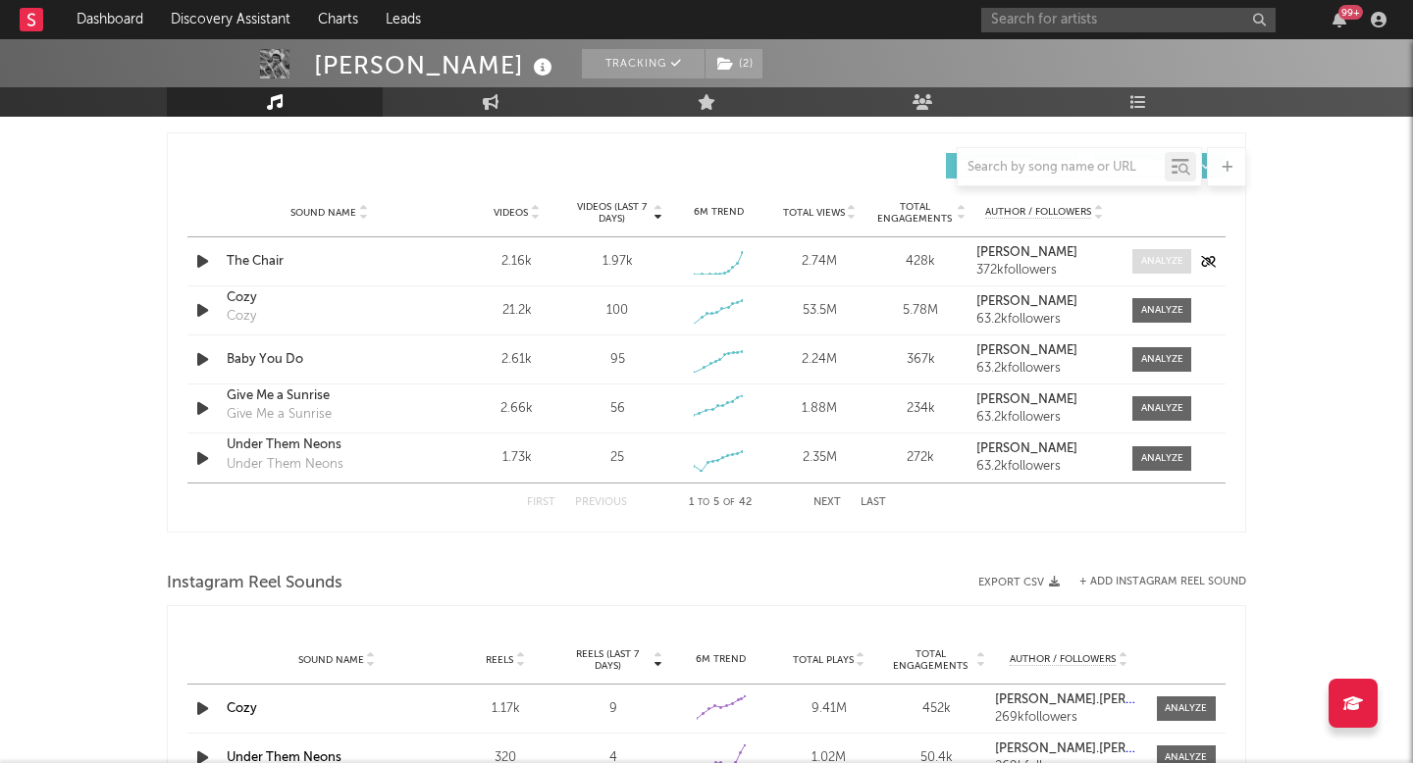
click at [1143, 262] on div at bounding box center [1162, 261] width 42 height 15
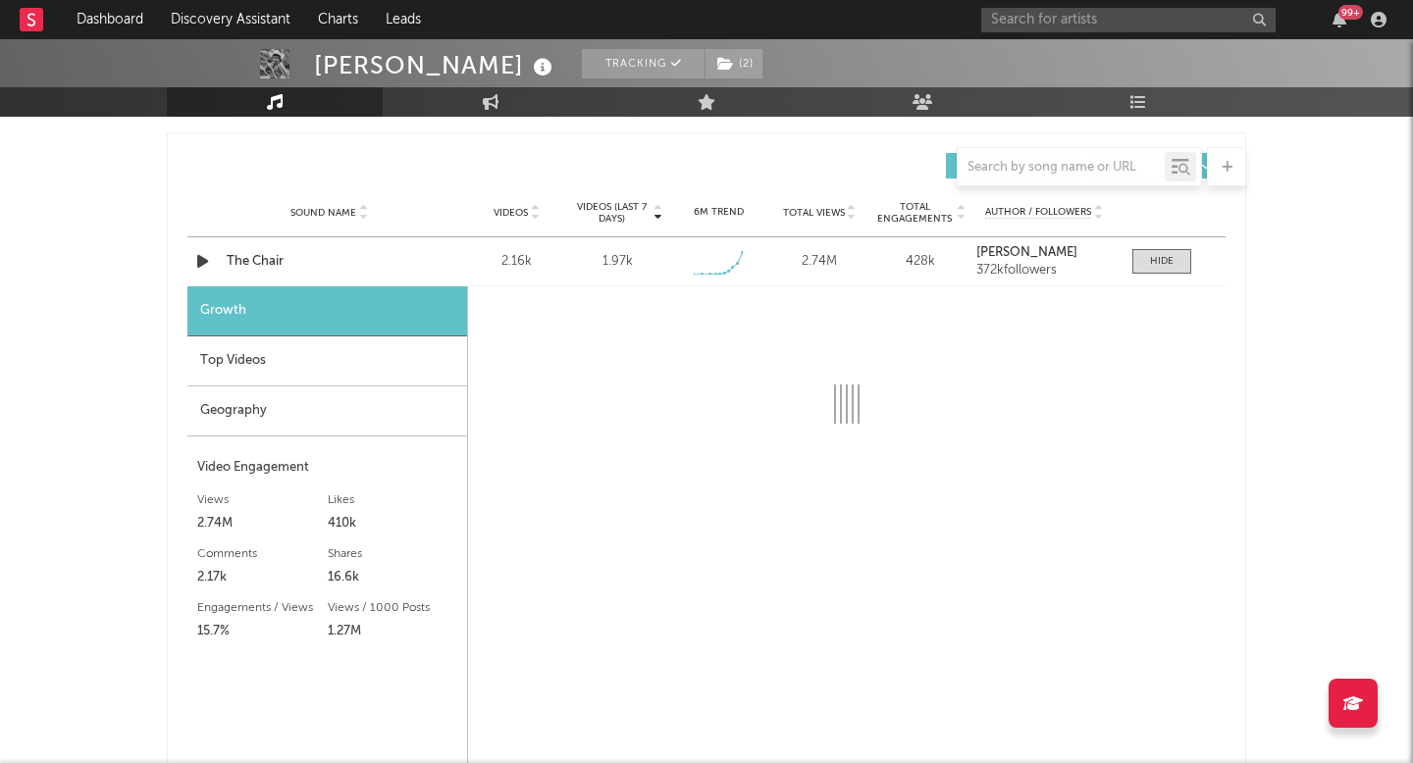
select select "1w"
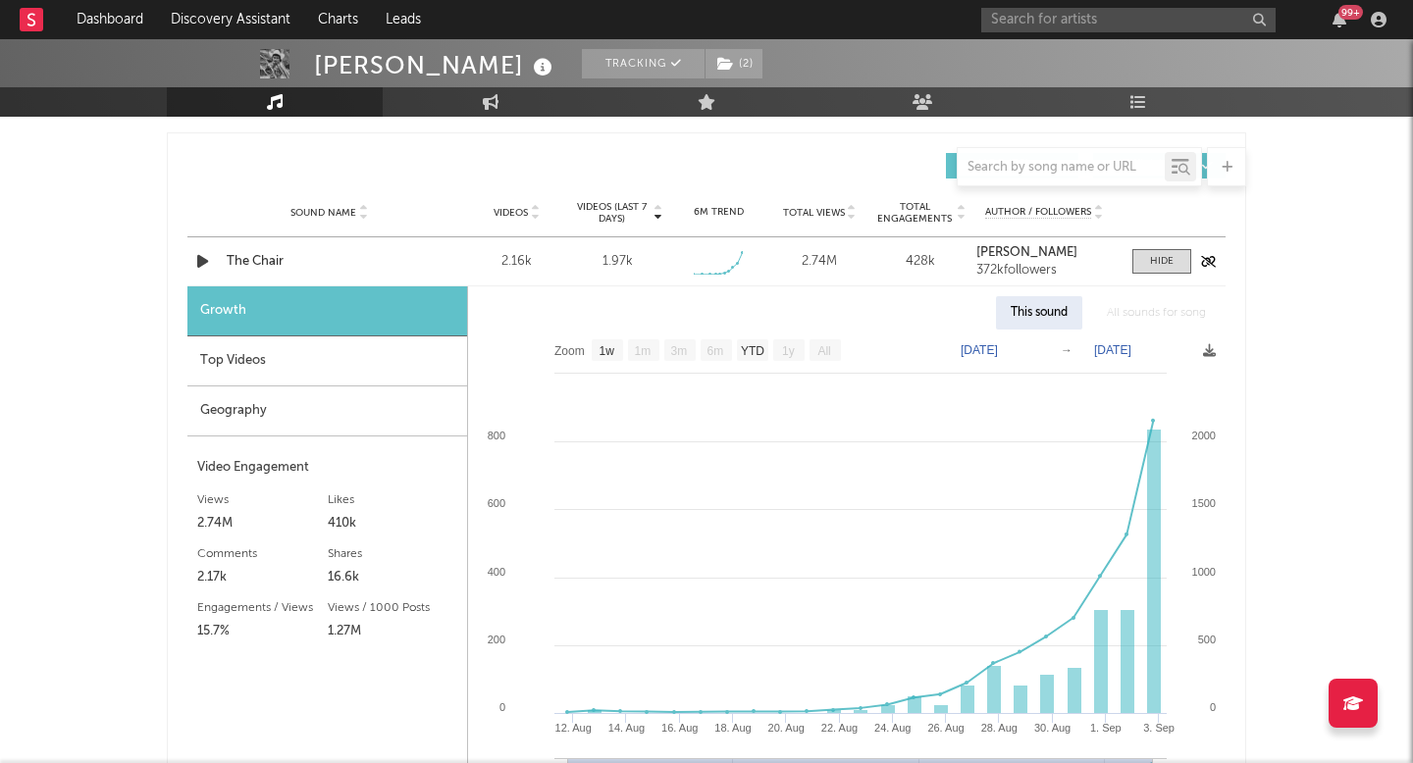
click at [1131, 269] on div at bounding box center [1156, 261] width 69 height 25
click at [1145, 260] on span at bounding box center [1161, 261] width 59 height 25
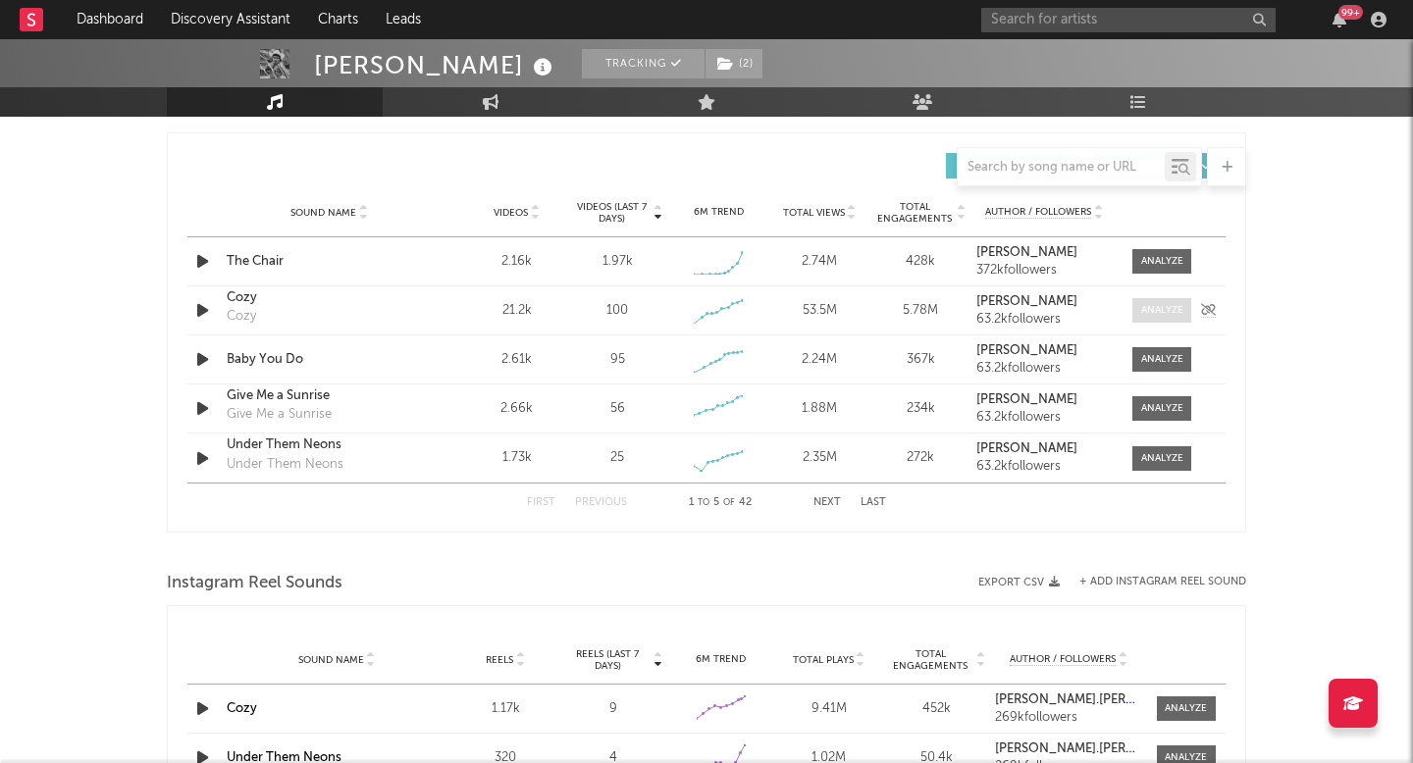
click at [1150, 317] on div at bounding box center [1162, 310] width 42 height 15
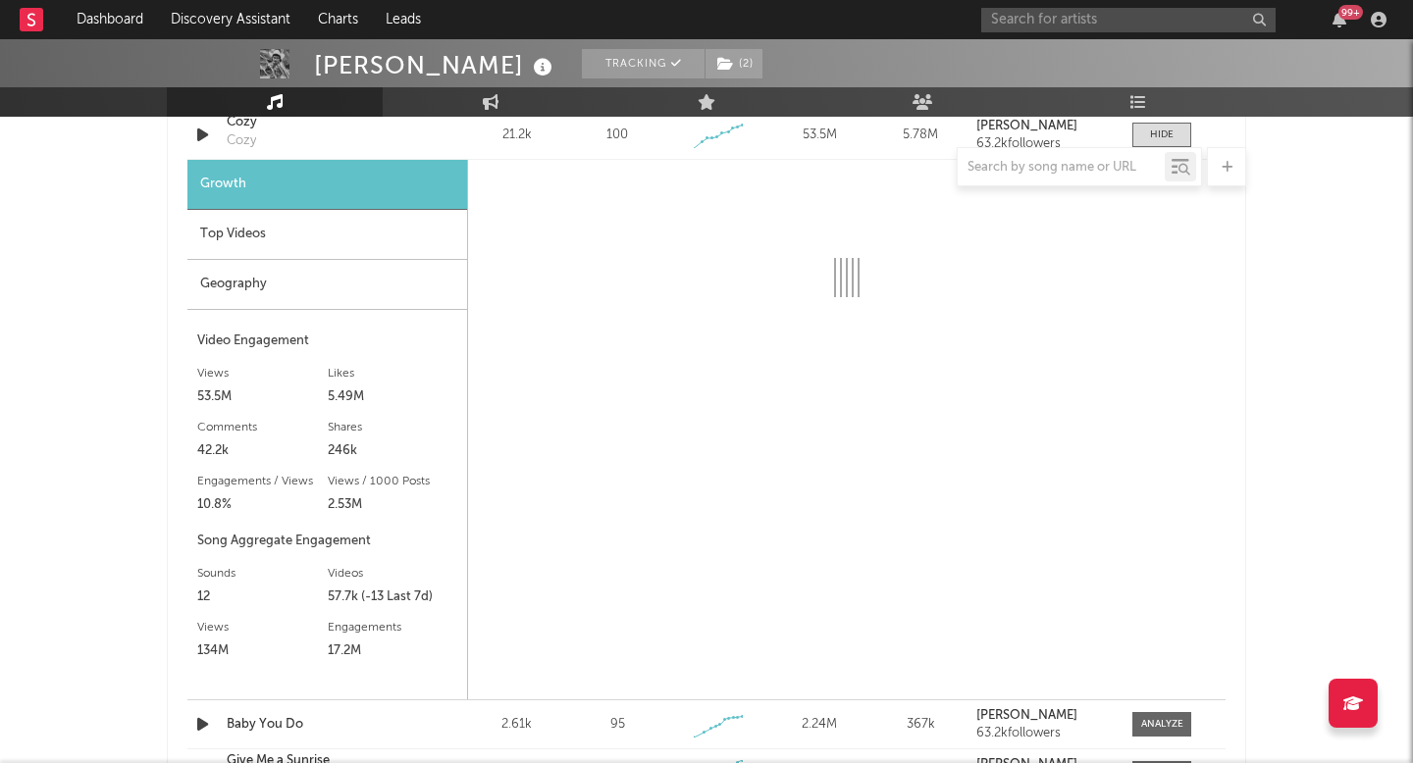
scroll to position [1500, 0]
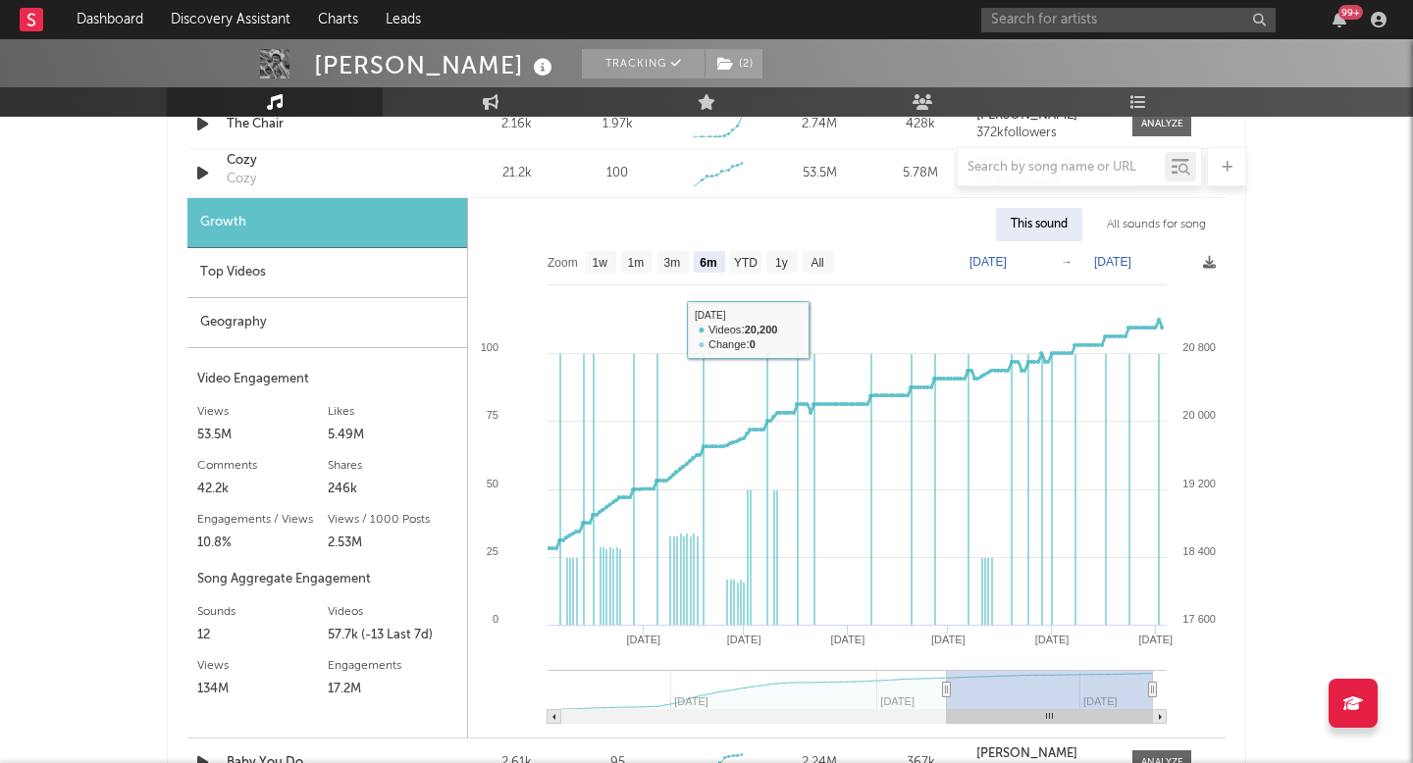
click at [817, 258] on text "All" at bounding box center [816, 263] width 13 height 14
select select "All"
type input "[DATE]"
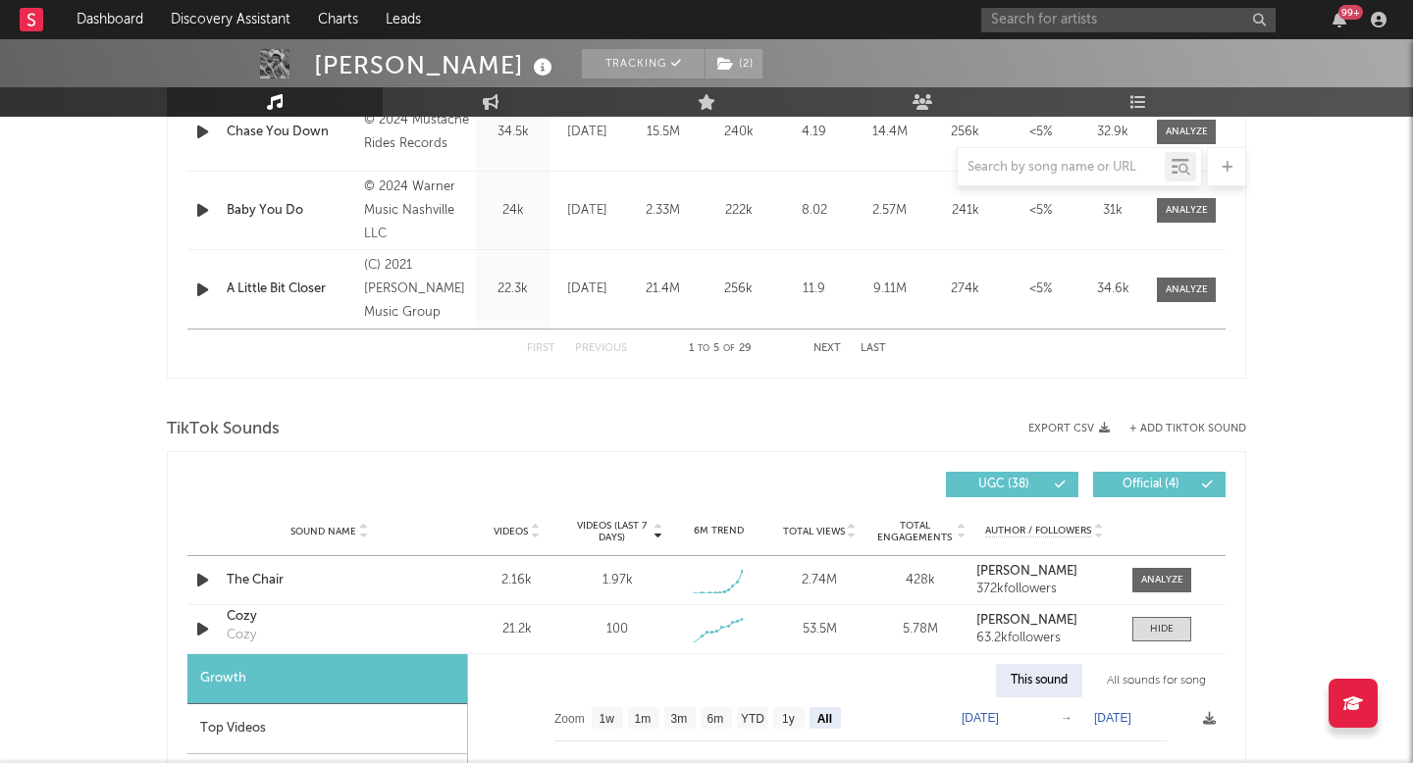
scroll to position [1403, 0]
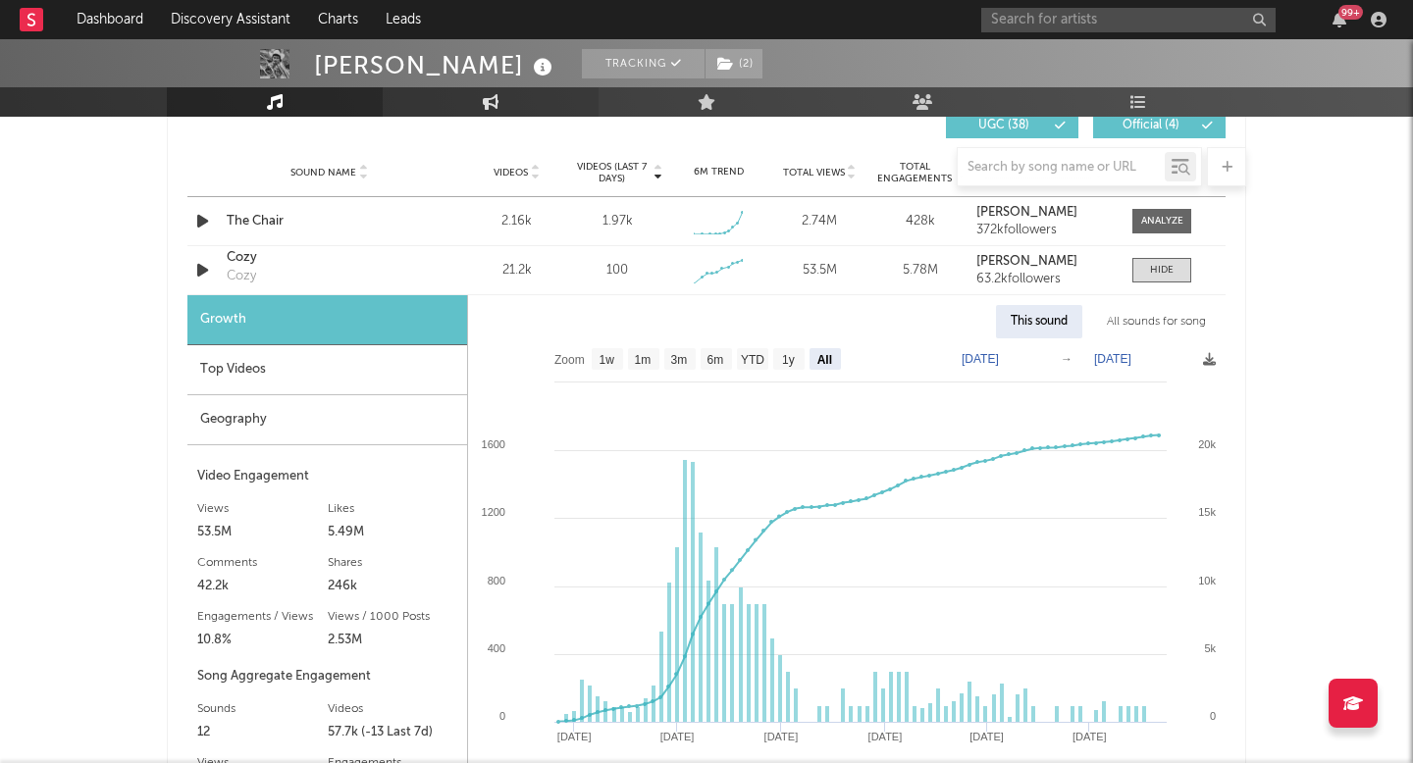
click at [490, 104] on icon at bounding box center [491, 102] width 17 height 16
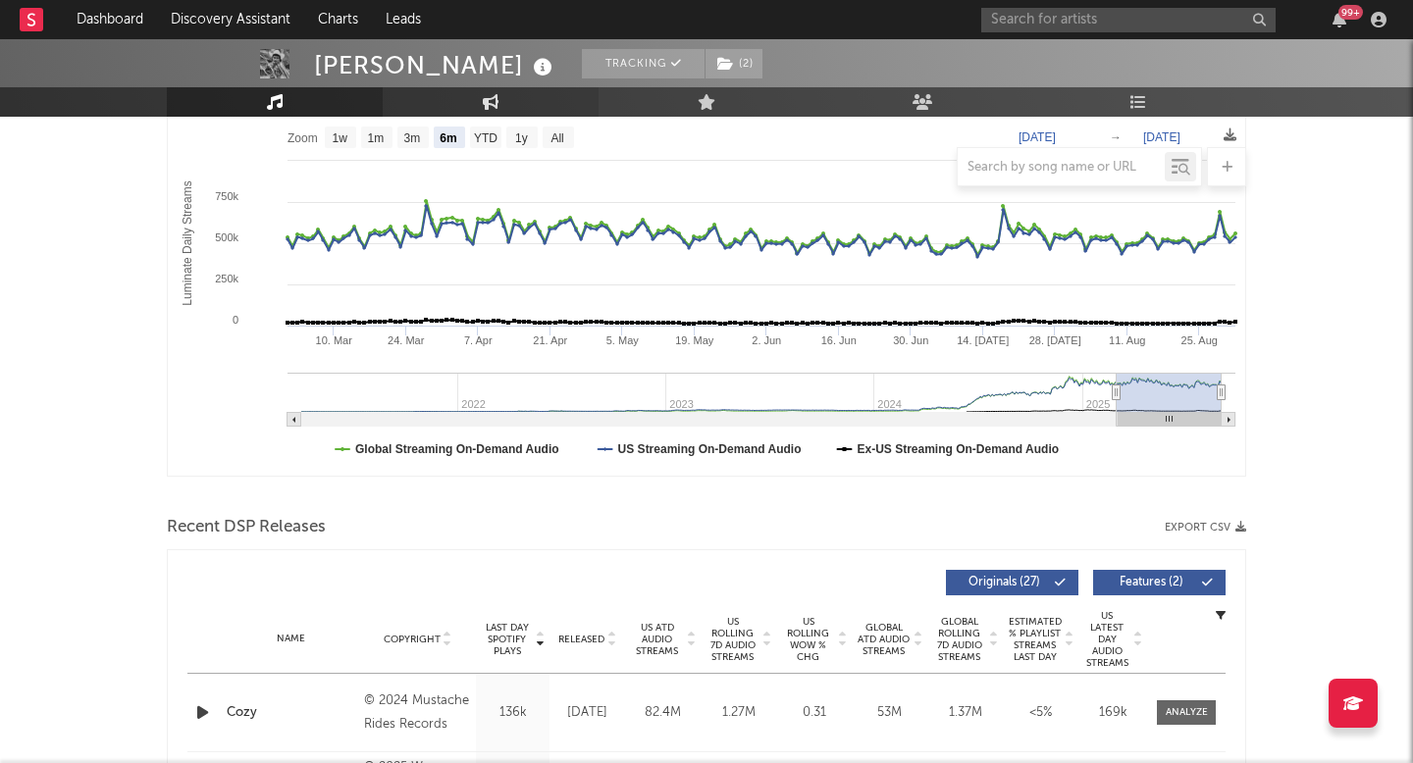
select select "1w"
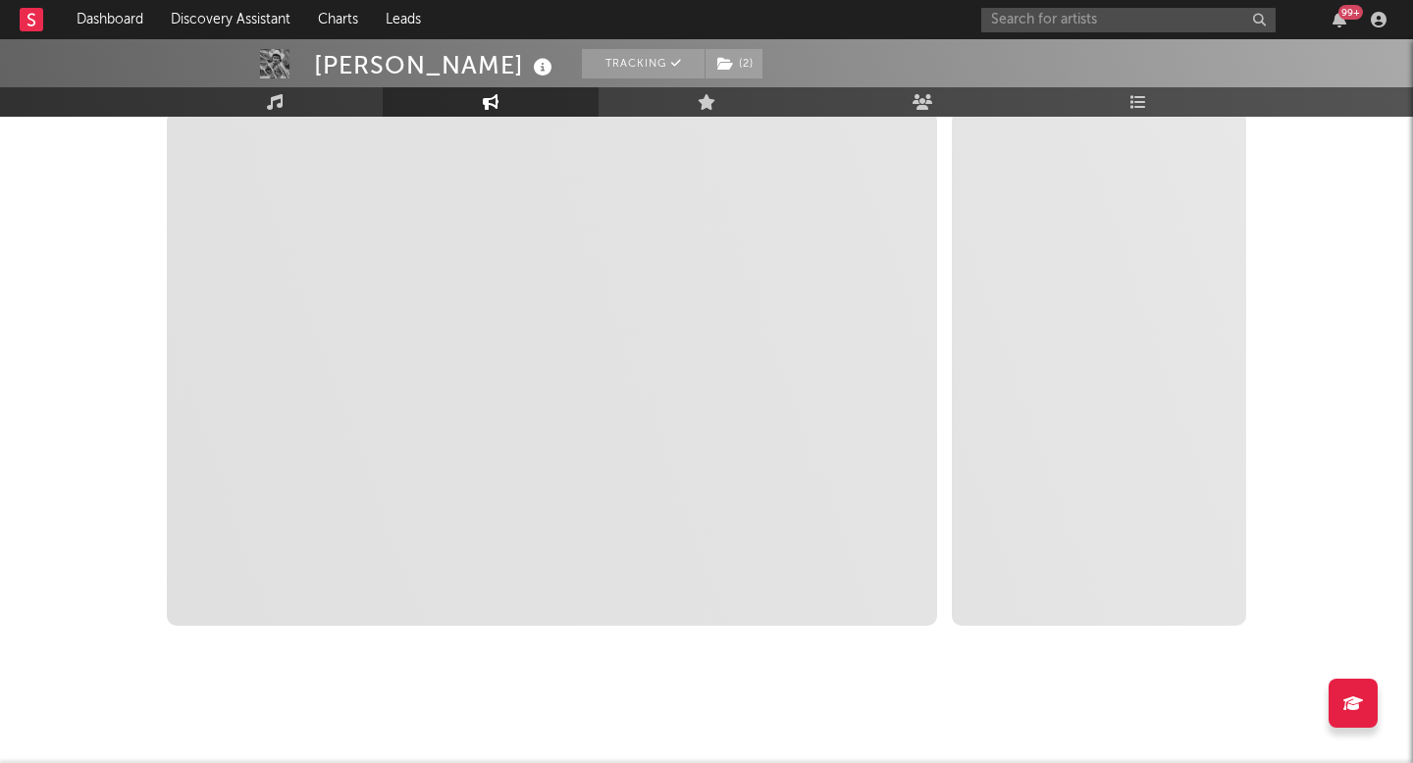
select select "1m"
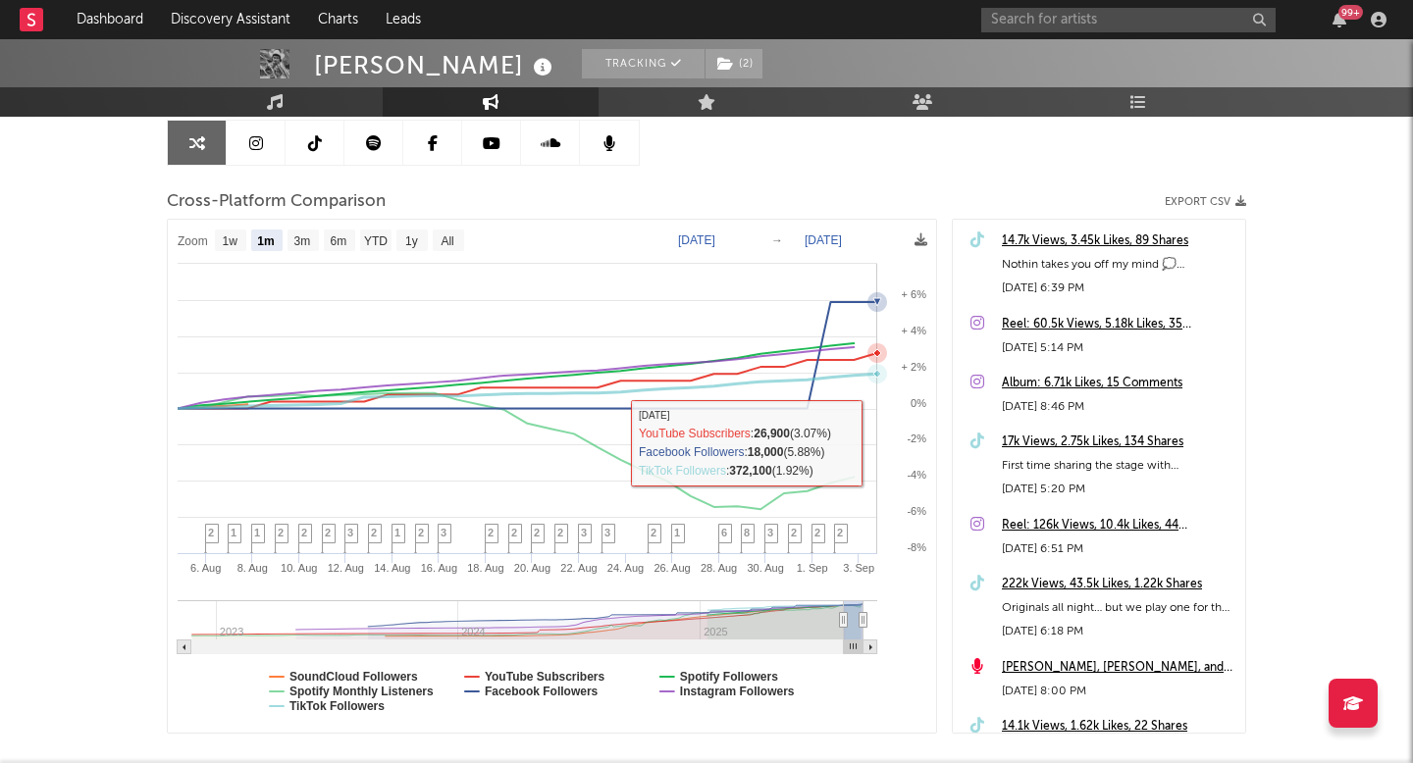
scroll to position [171, 0]
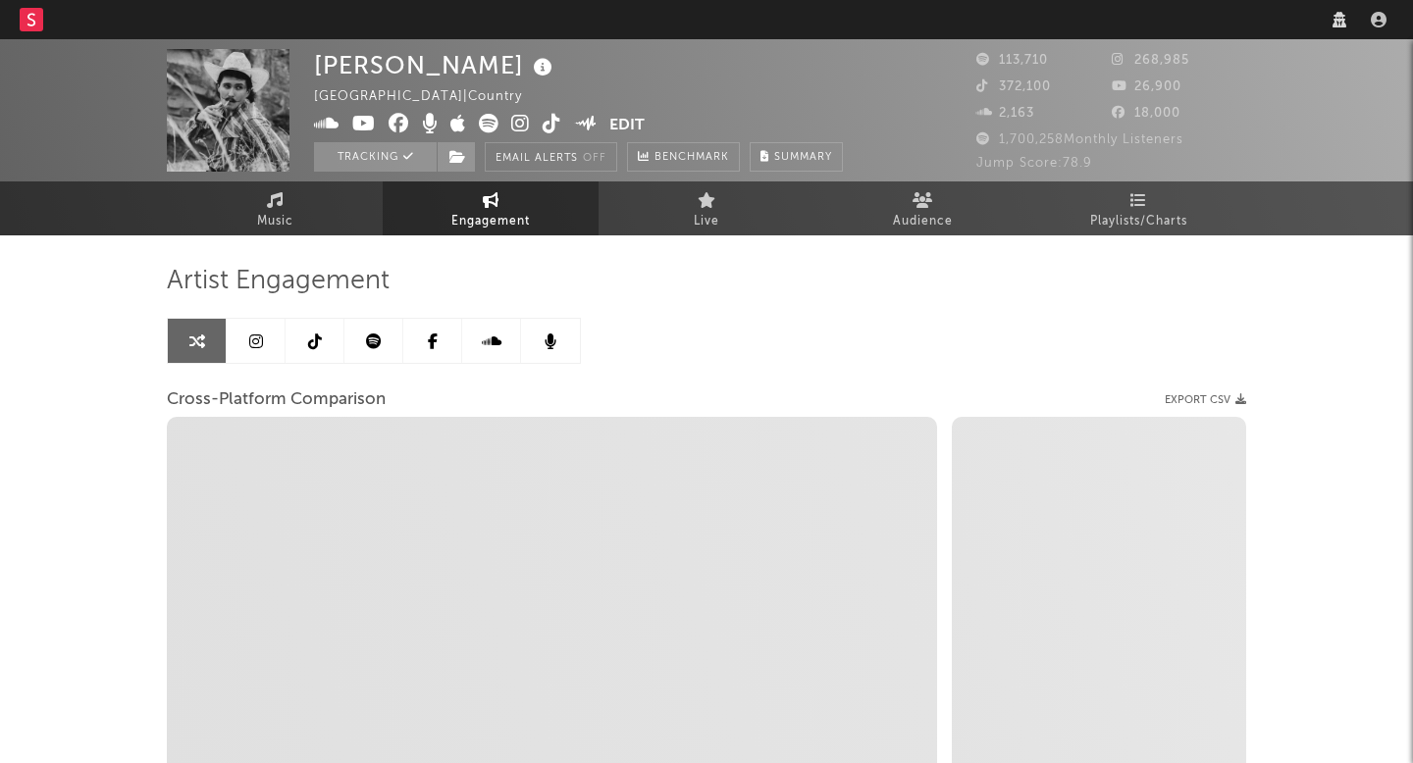
select select "1w"
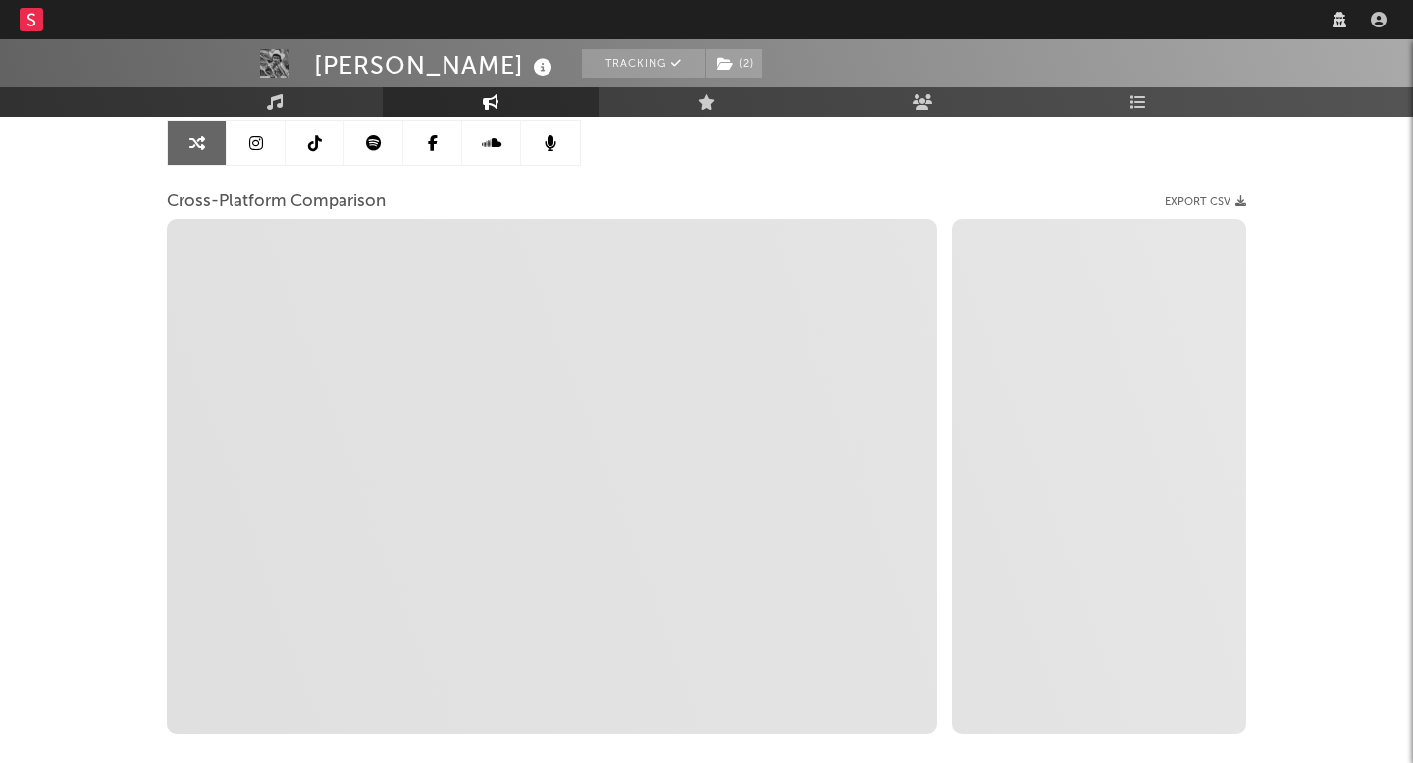
scroll to position [201, 0]
select select "1m"
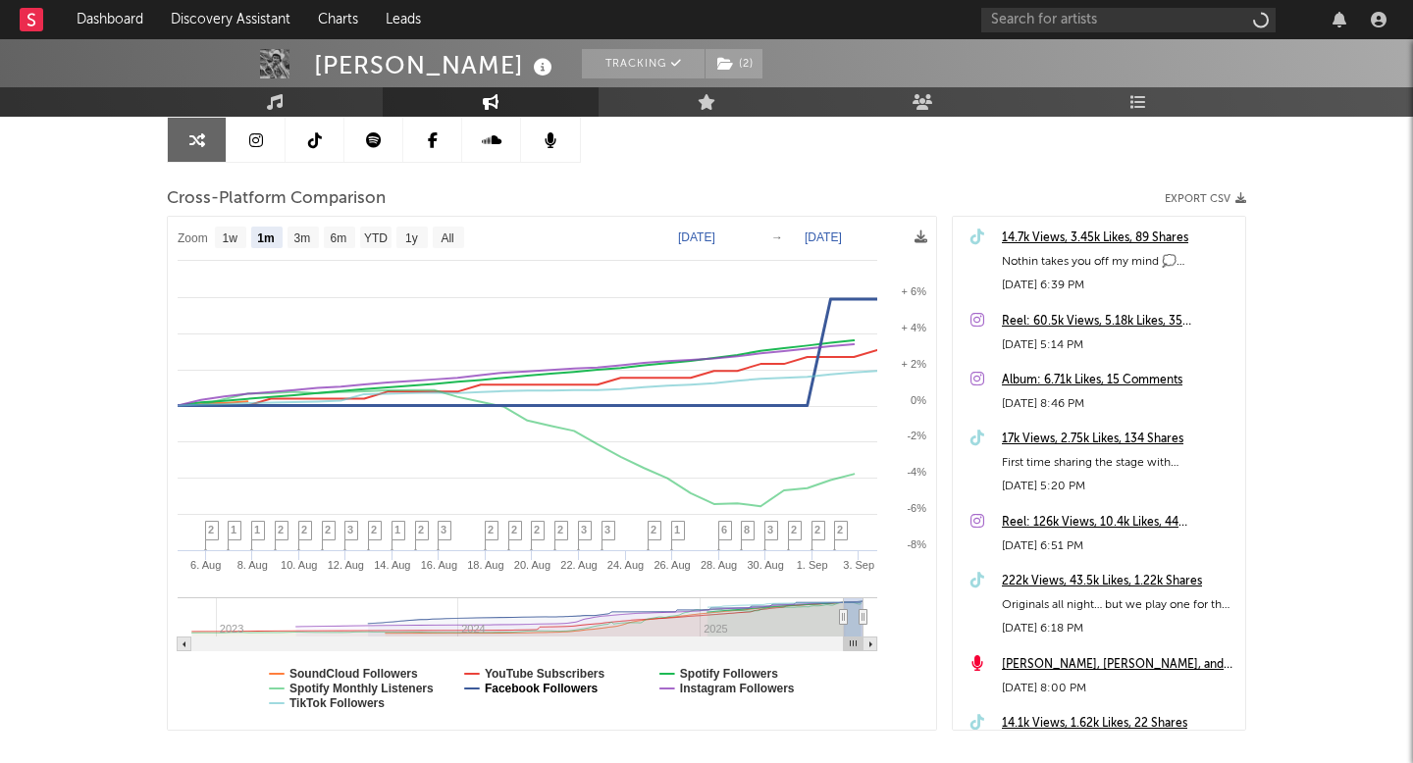
click at [572, 688] on text "Facebook Followers" at bounding box center [542, 689] width 114 height 14
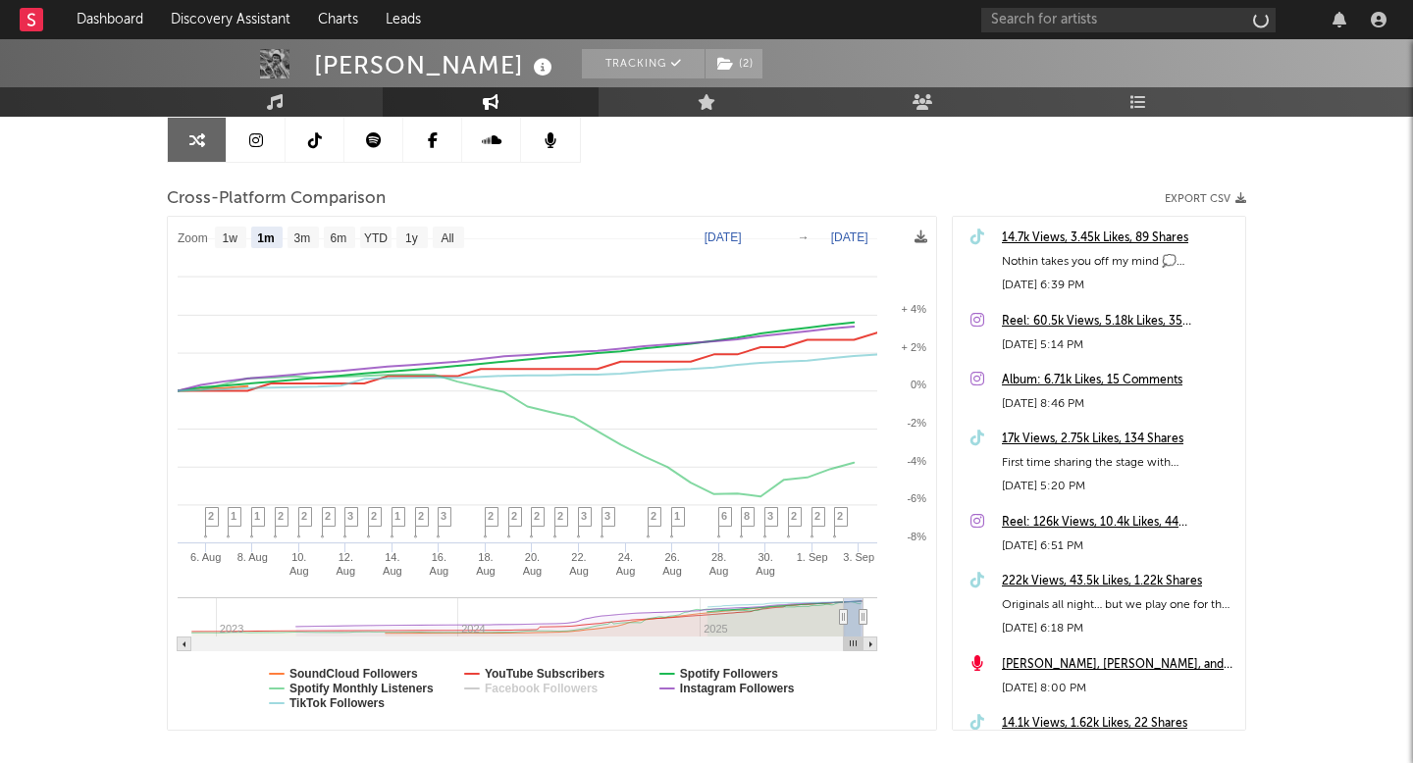
select select "1m"
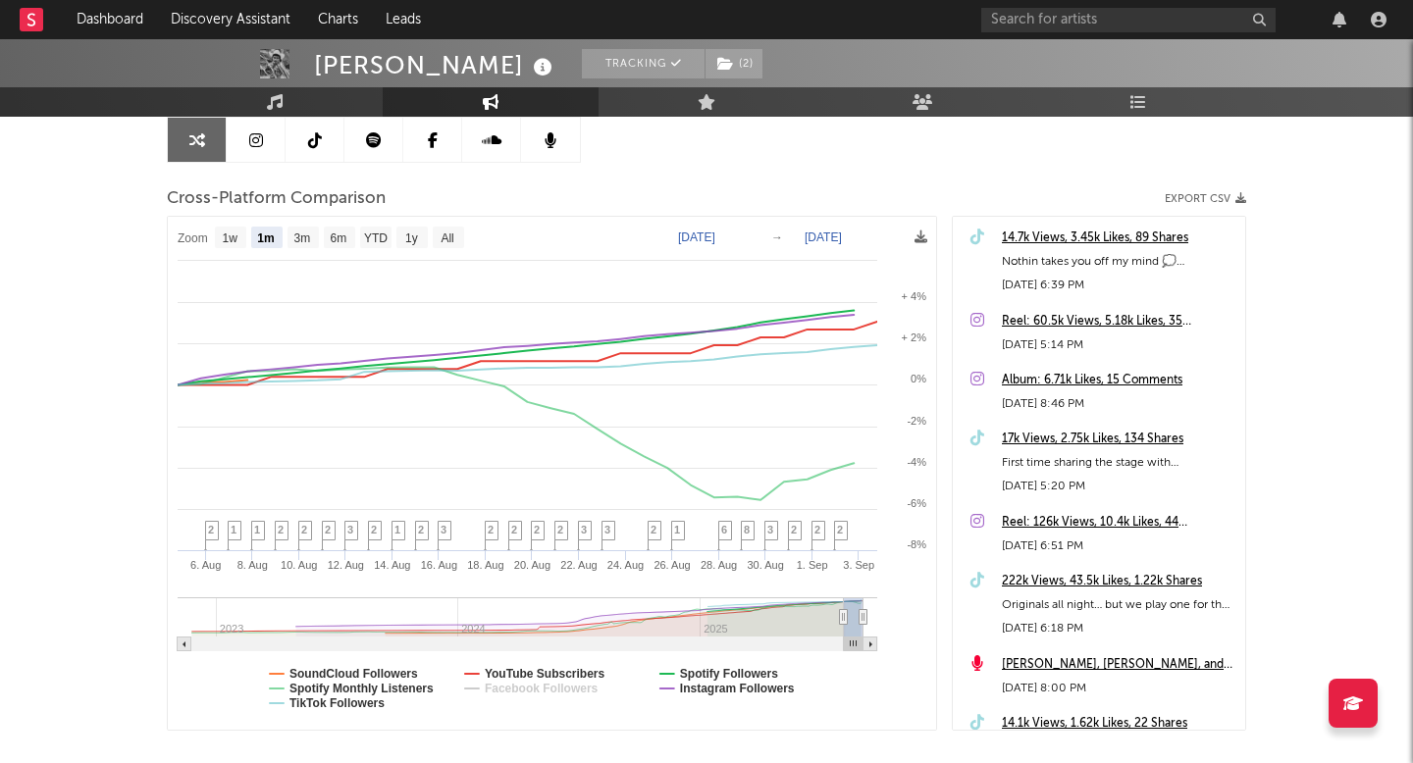
click at [375, 147] on icon at bounding box center [374, 140] width 16 height 16
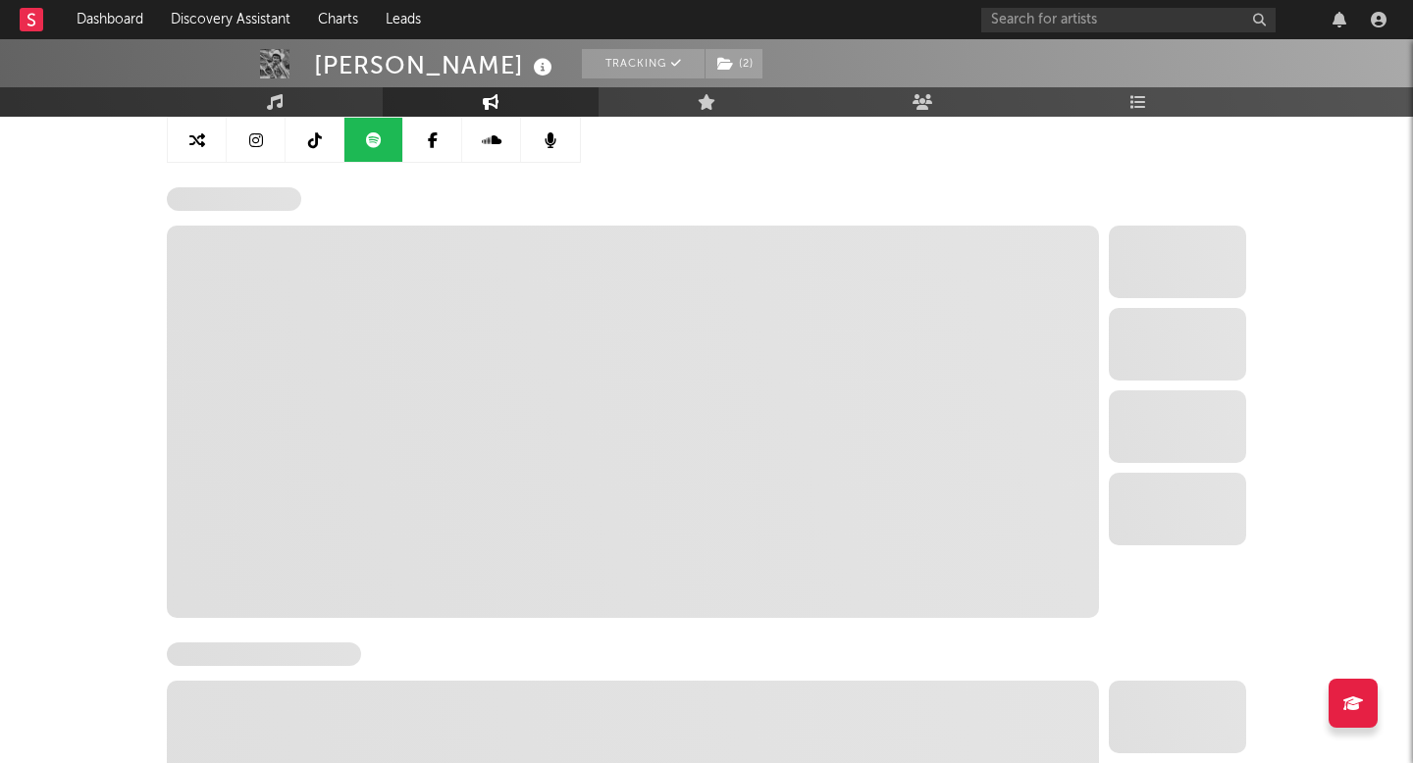
select select "6m"
select select "1w"
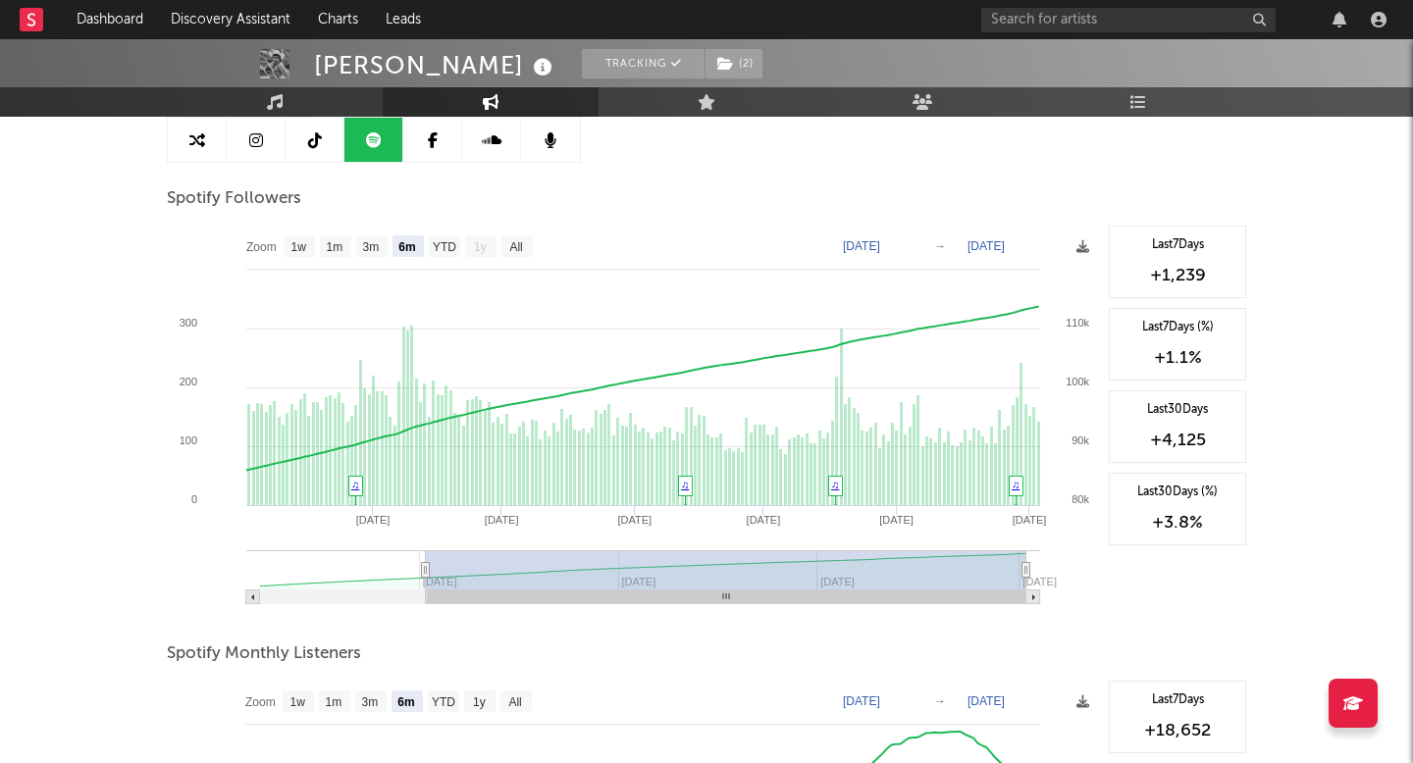
click at [310, 136] on icon at bounding box center [315, 140] width 14 height 16
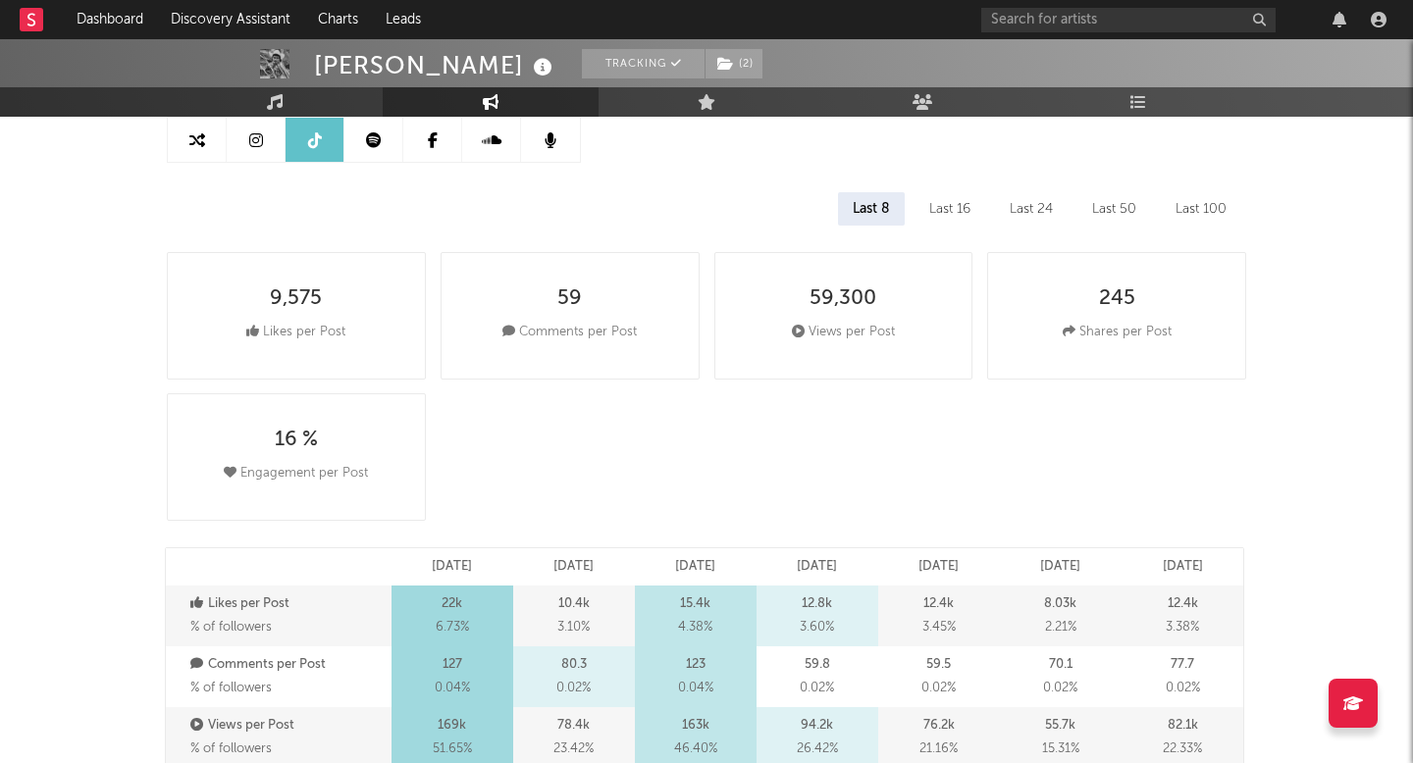
select select "6m"
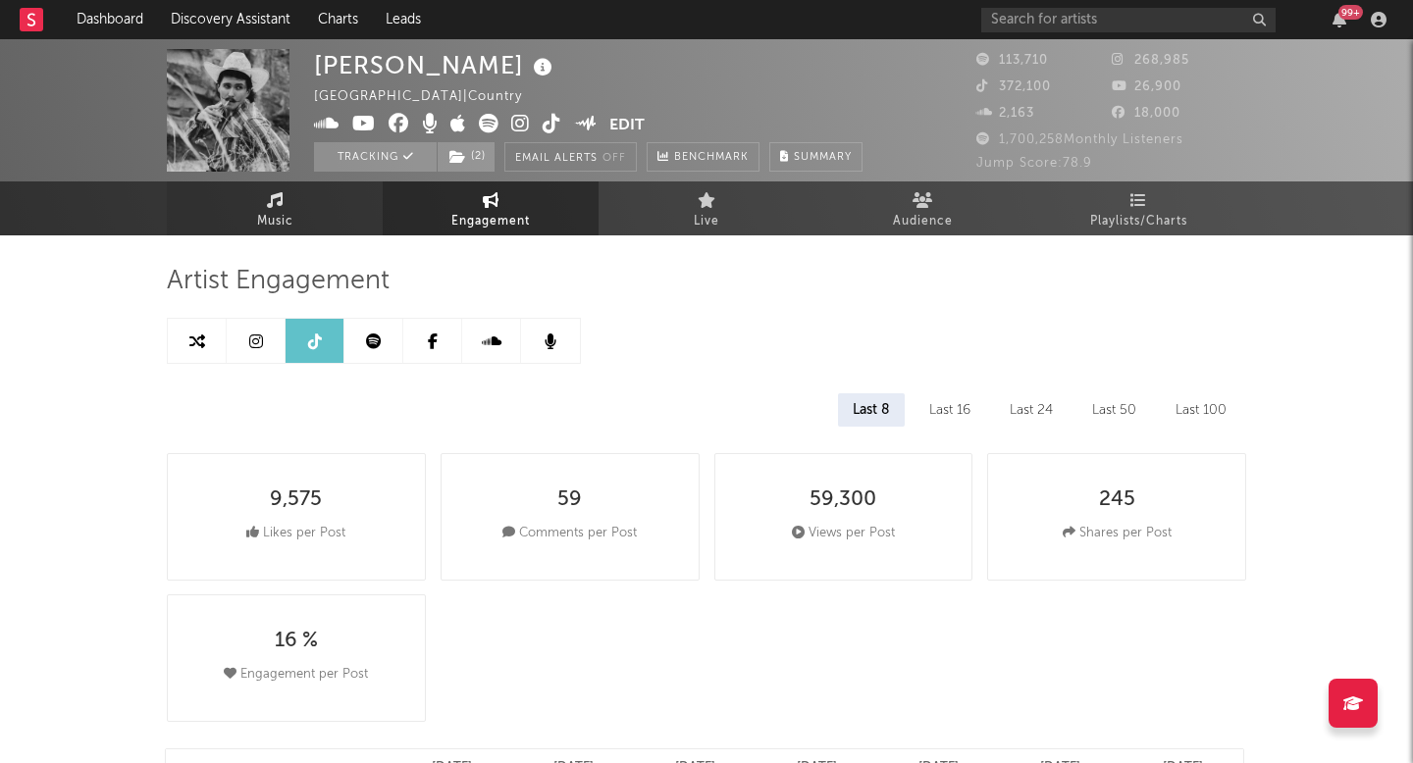
click at [381, 204] on link "Music" at bounding box center [275, 209] width 216 height 54
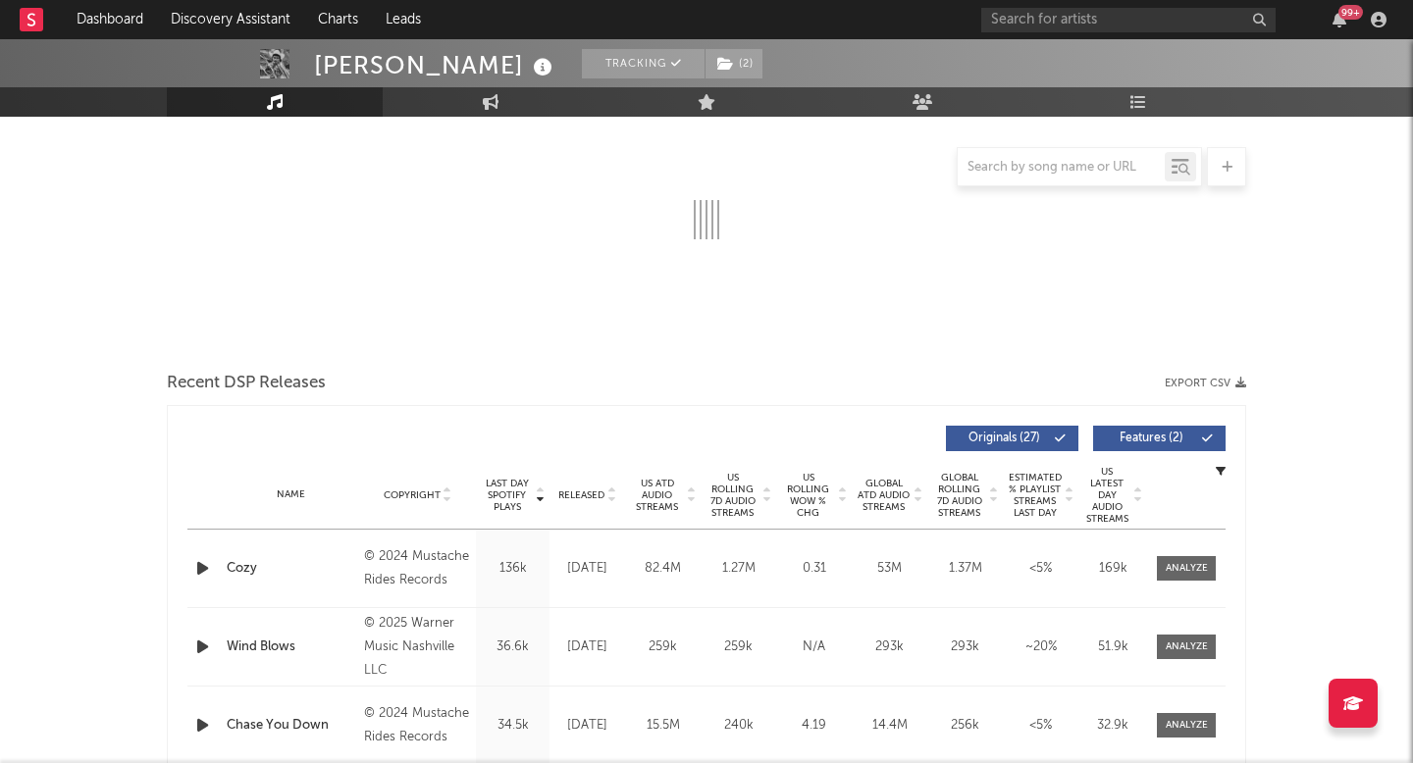
select select "6m"
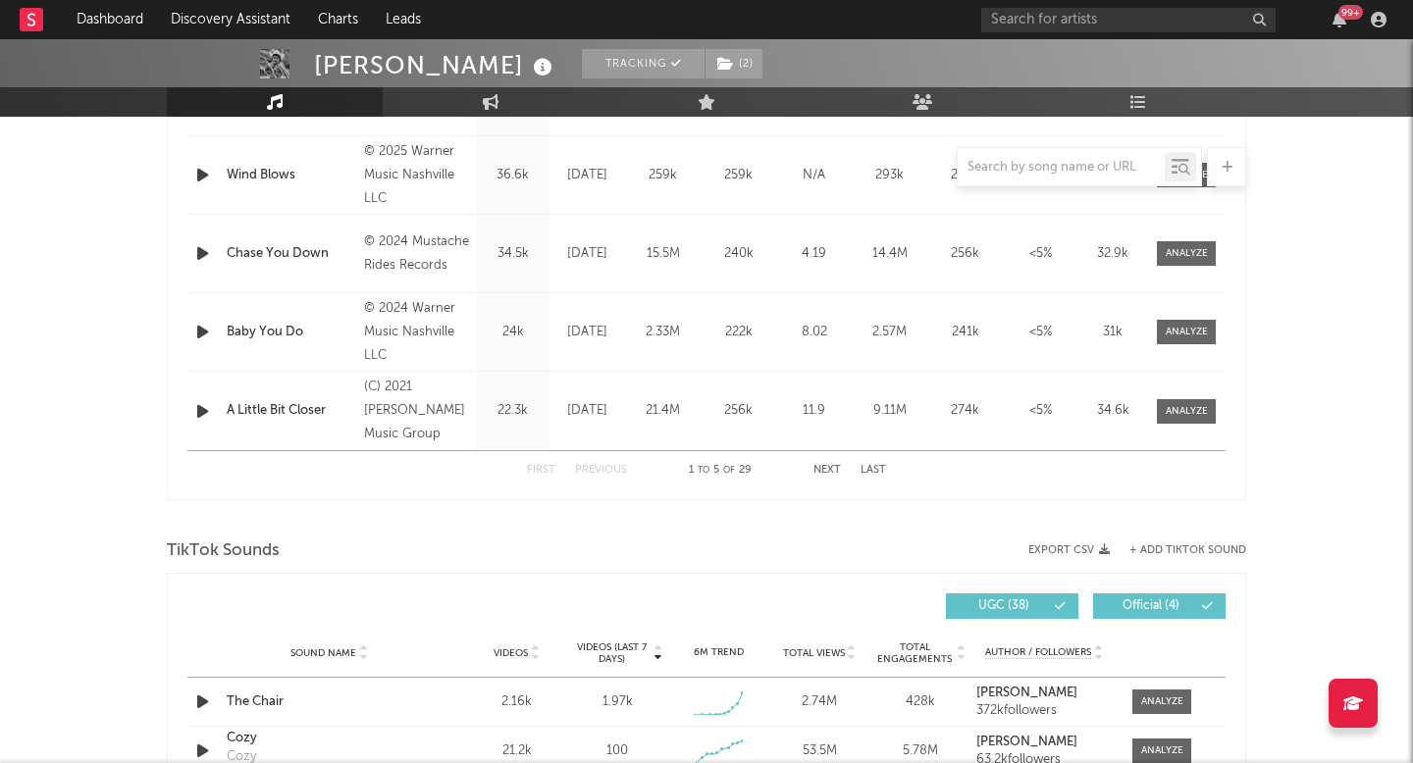
scroll to position [982, 0]
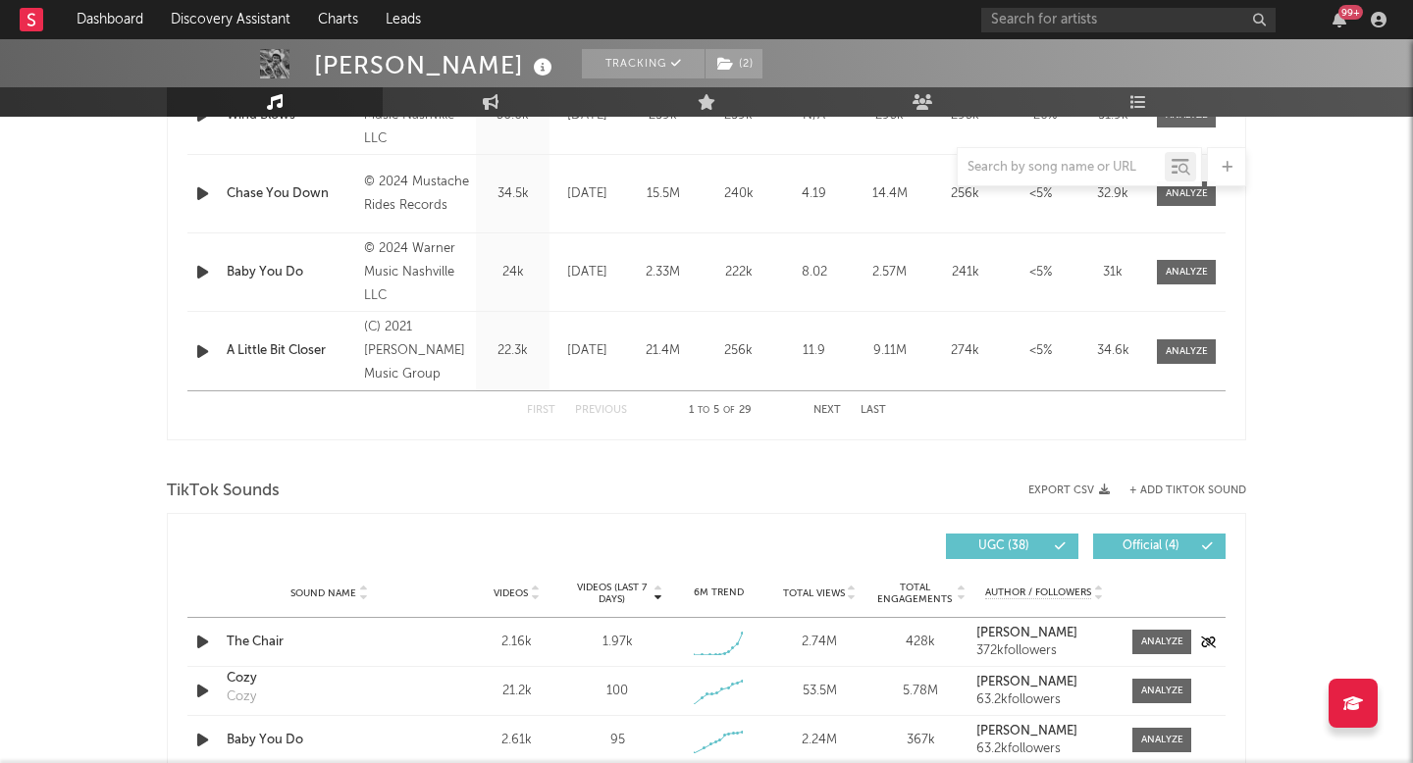
click at [265, 642] on div "The Chair" at bounding box center [329, 643] width 205 height 20
click at [446, 87] on link "Engagement" at bounding box center [491, 101] width 216 height 29
select select "1w"
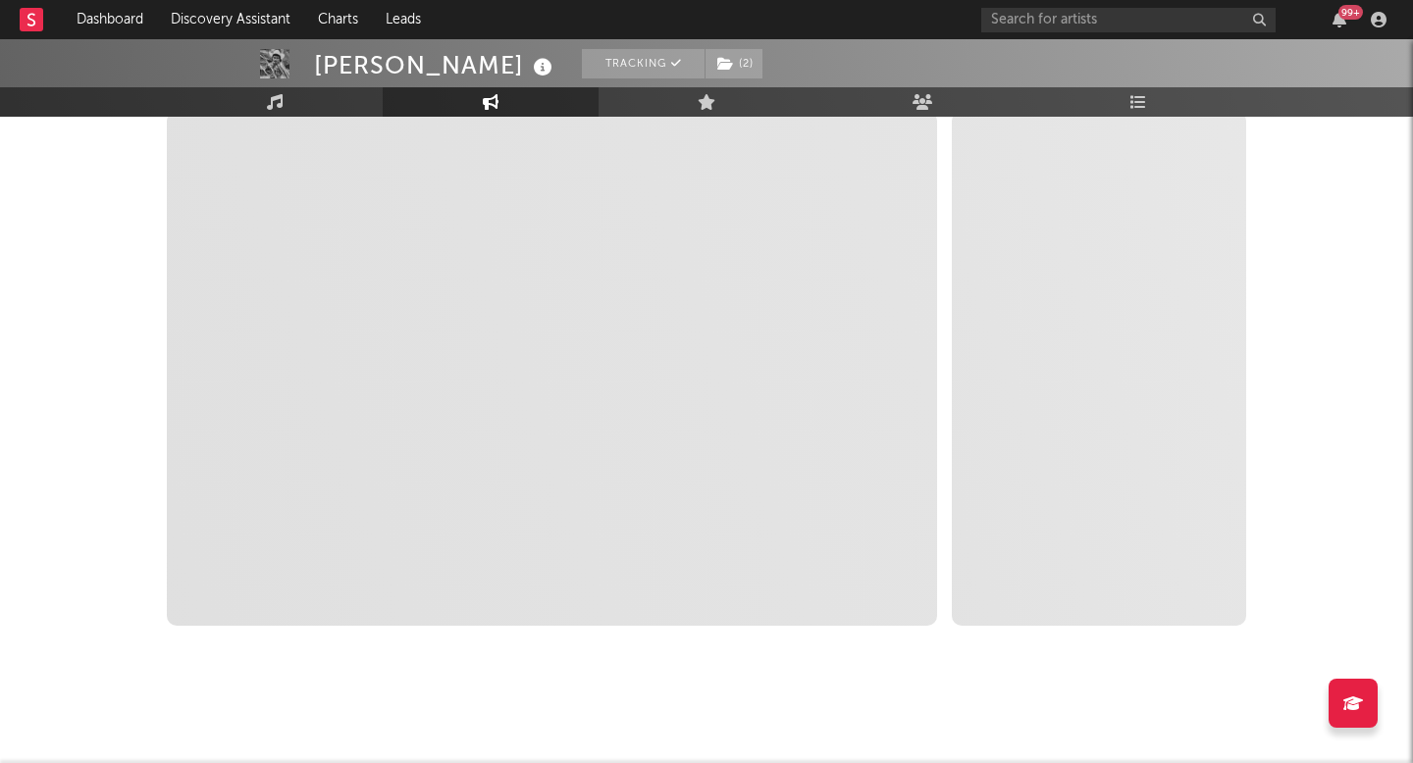
scroll to position [306, 0]
select select "1m"
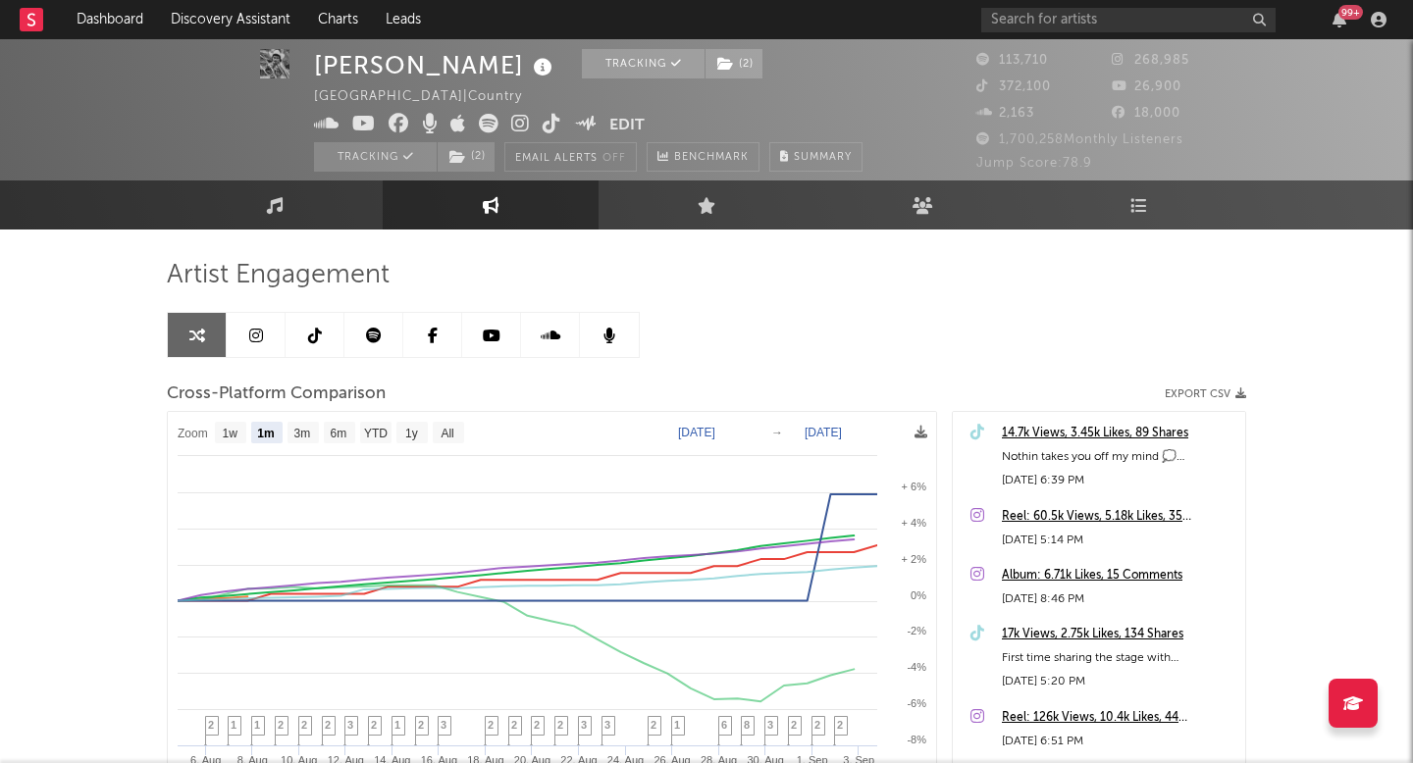
scroll to position [0, 0]
